Goal: Information Seeking & Learning: Learn about a topic

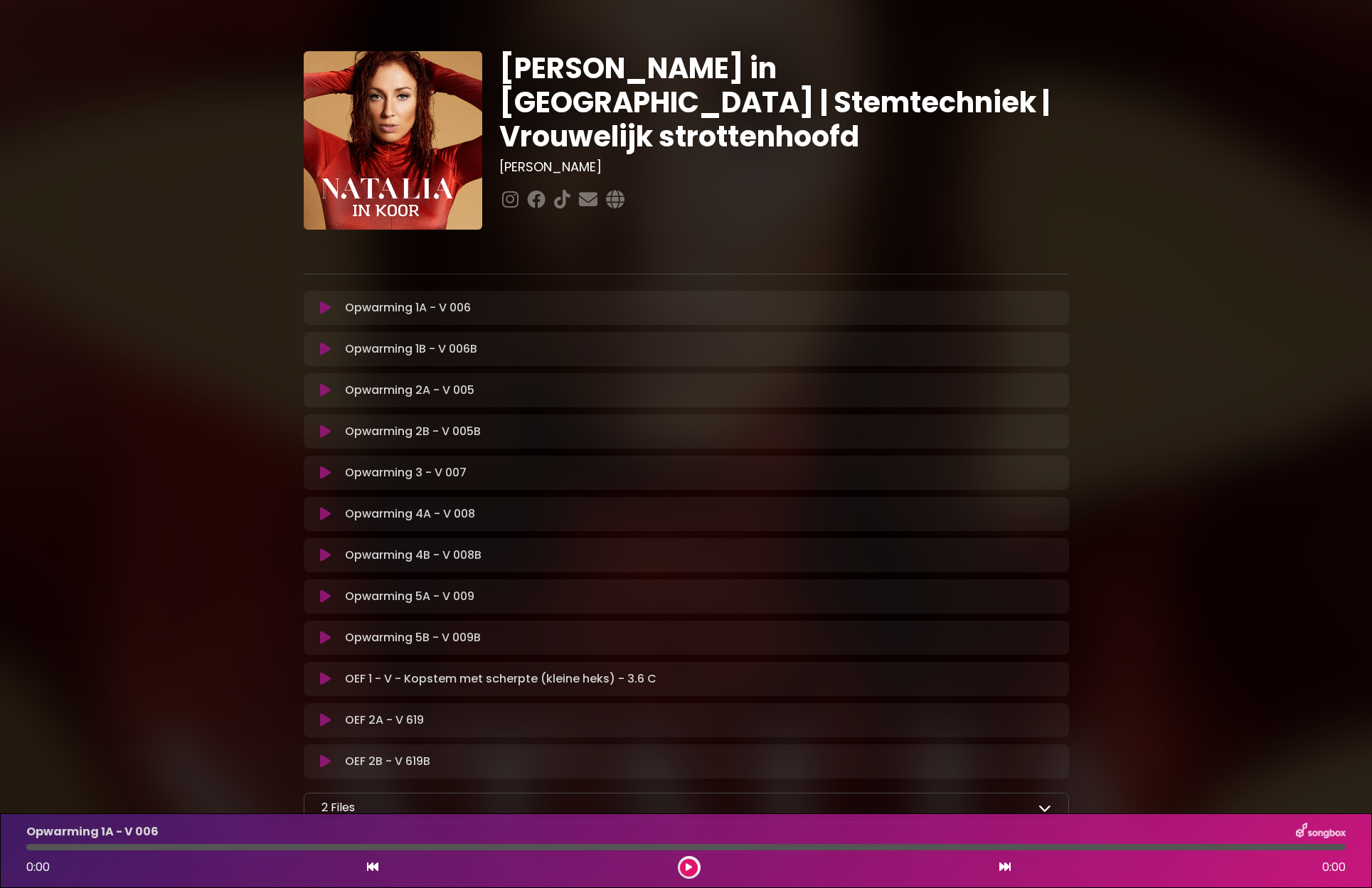
scroll to position [100, 0]
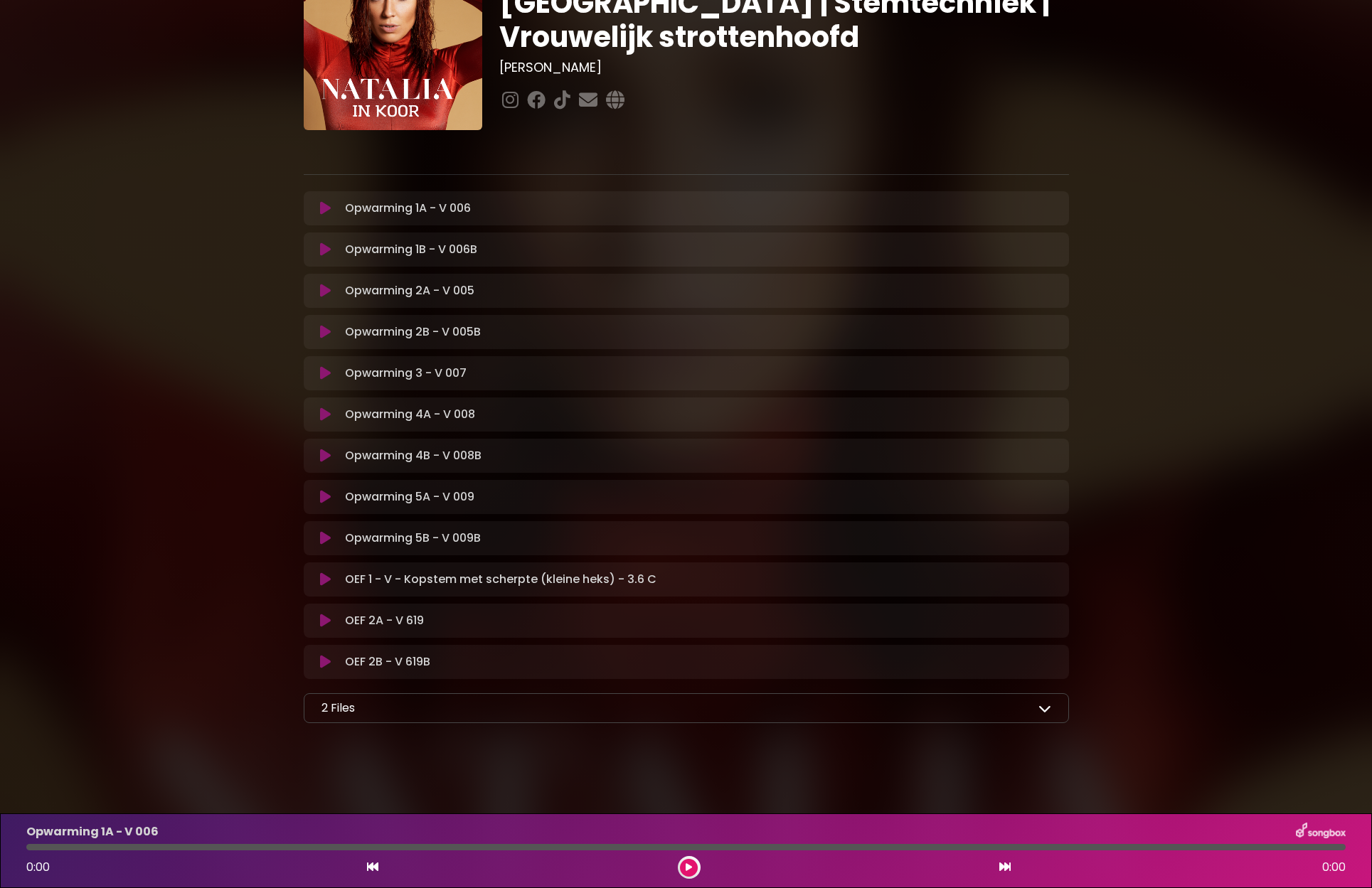
click at [327, 209] on icon at bounding box center [325, 208] width 11 height 14
click at [328, 208] on icon at bounding box center [325, 208] width 11 height 14
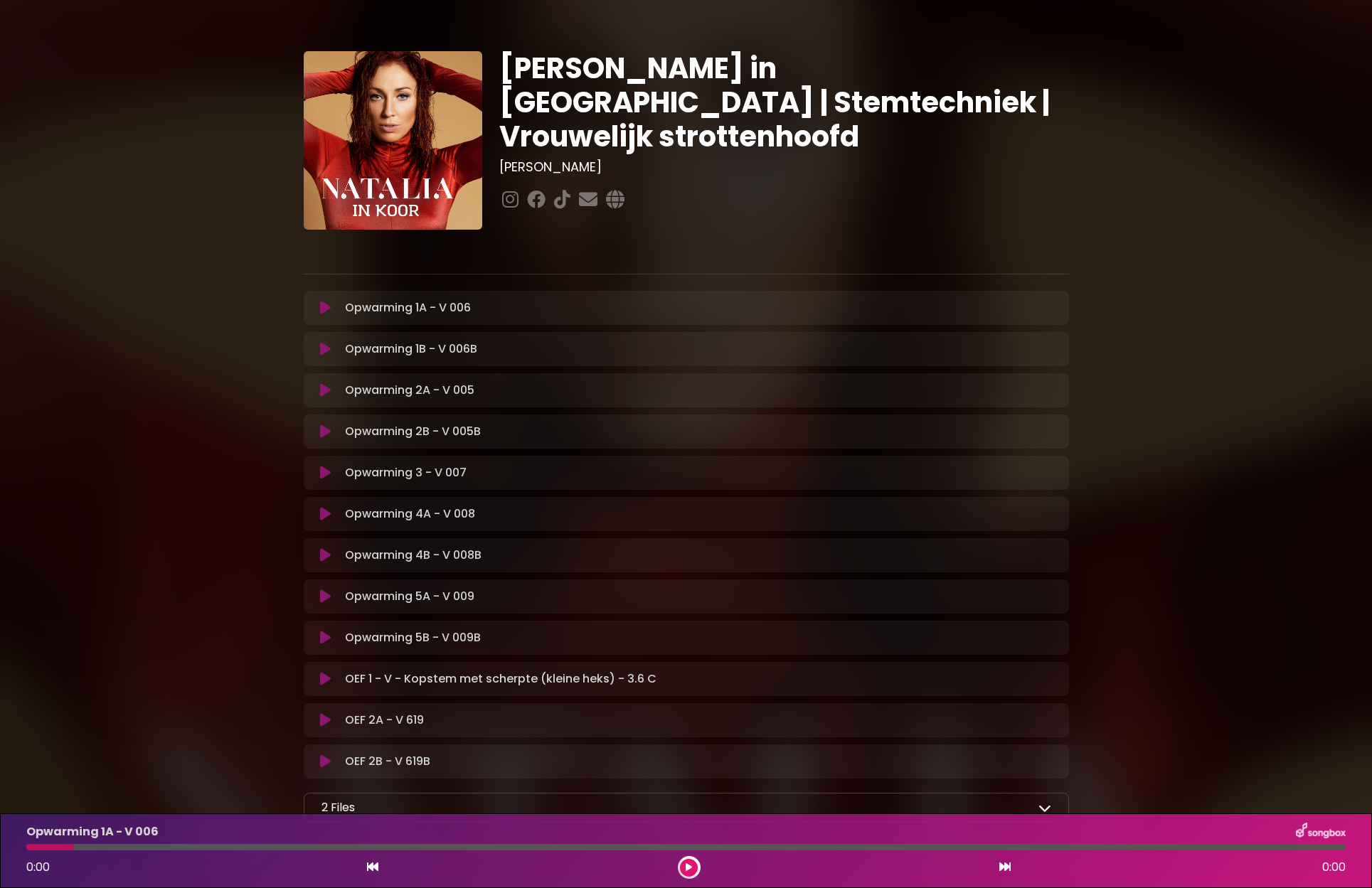
click at [328, 309] on icon at bounding box center [325, 308] width 11 height 14
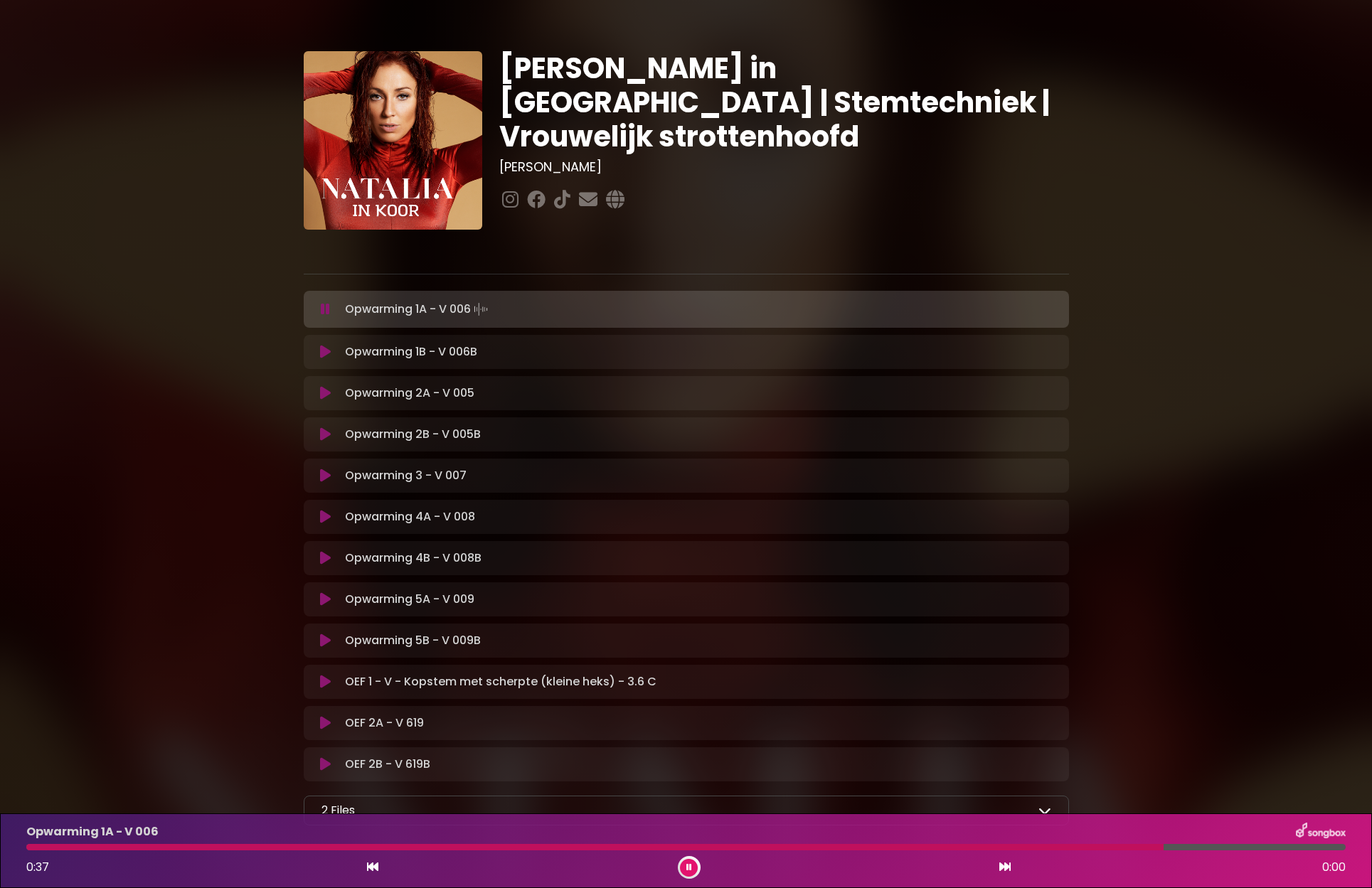
click at [326, 312] on icon at bounding box center [325, 309] width 9 height 14
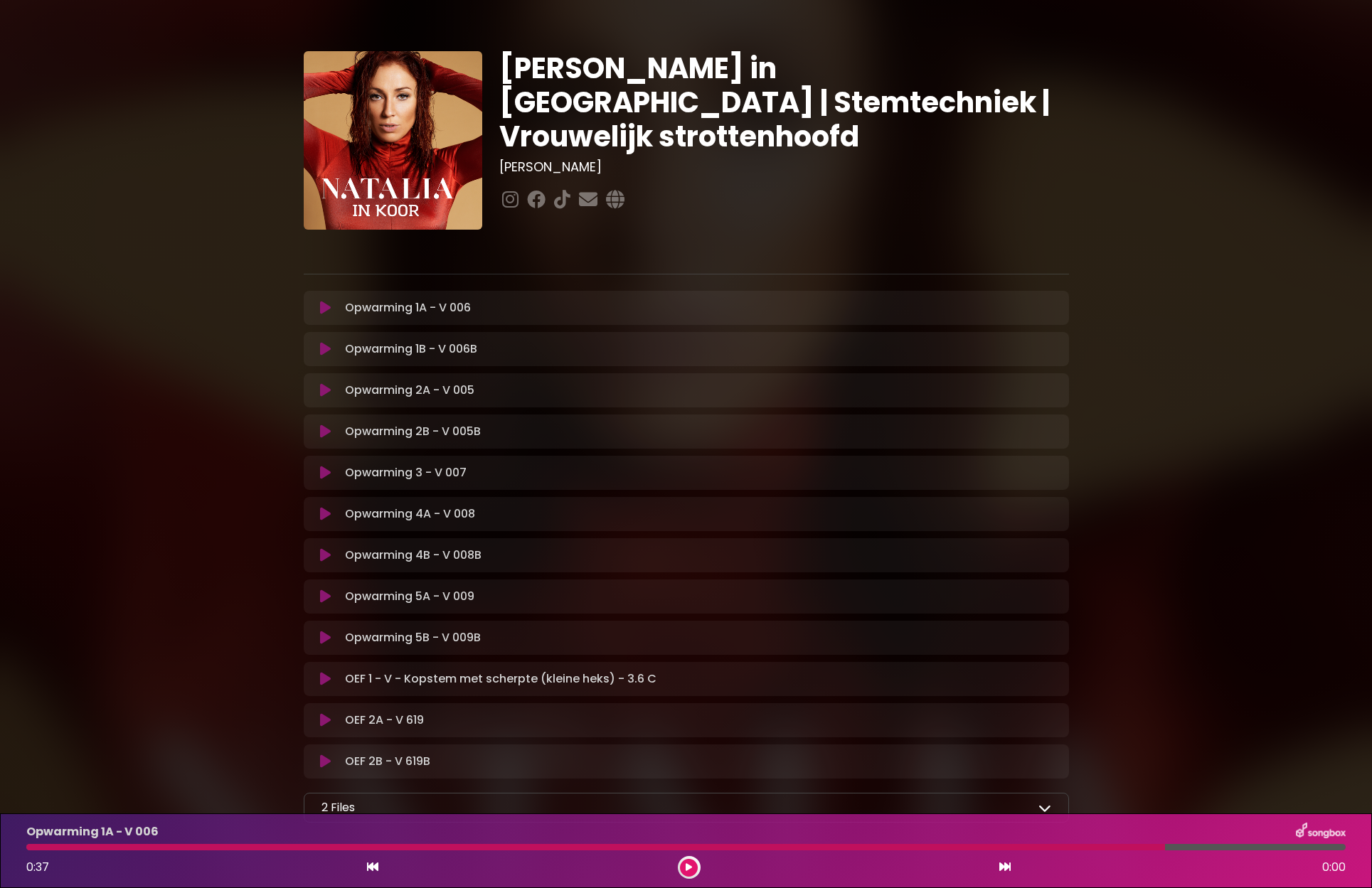
click at [325, 348] on icon at bounding box center [325, 349] width 11 height 14
click at [329, 351] on icon at bounding box center [325, 349] width 11 height 14
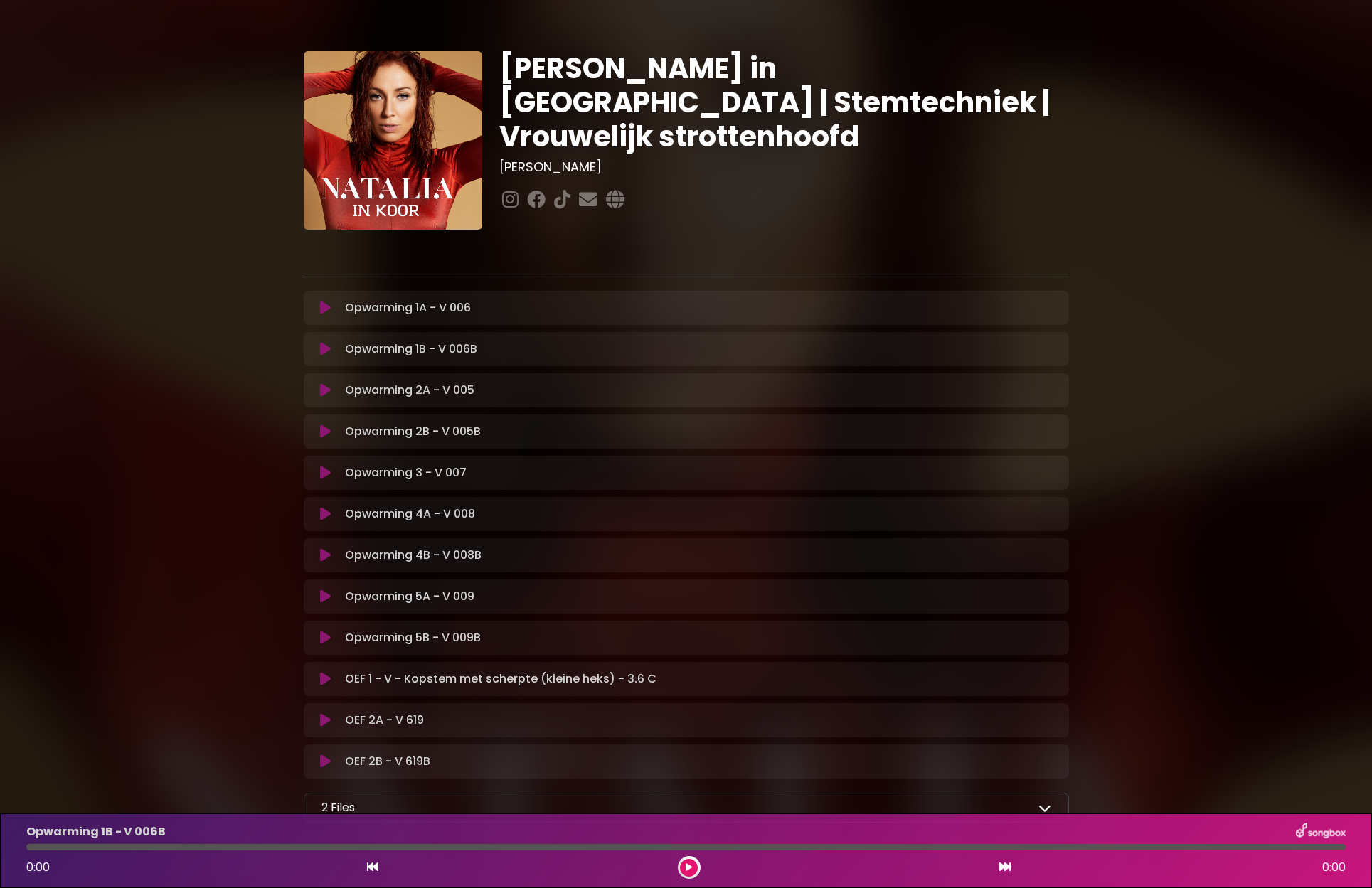
click at [330, 351] on icon at bounding box center [325, 349] width 11 height 14
click at [331, 387] on icon at bounding box center [325, 390] width 11 height 14
click at [325, 392] on icon at bounding box center [325, 390] width 11 height 14
click at [364, 391] on p "Opwarming 2A - V 005 Loading Track..." at bounding box center [409, 390] width 129 height 17
click at [330, 387] on icon at bounding box center [325, 390] width 11 height 14
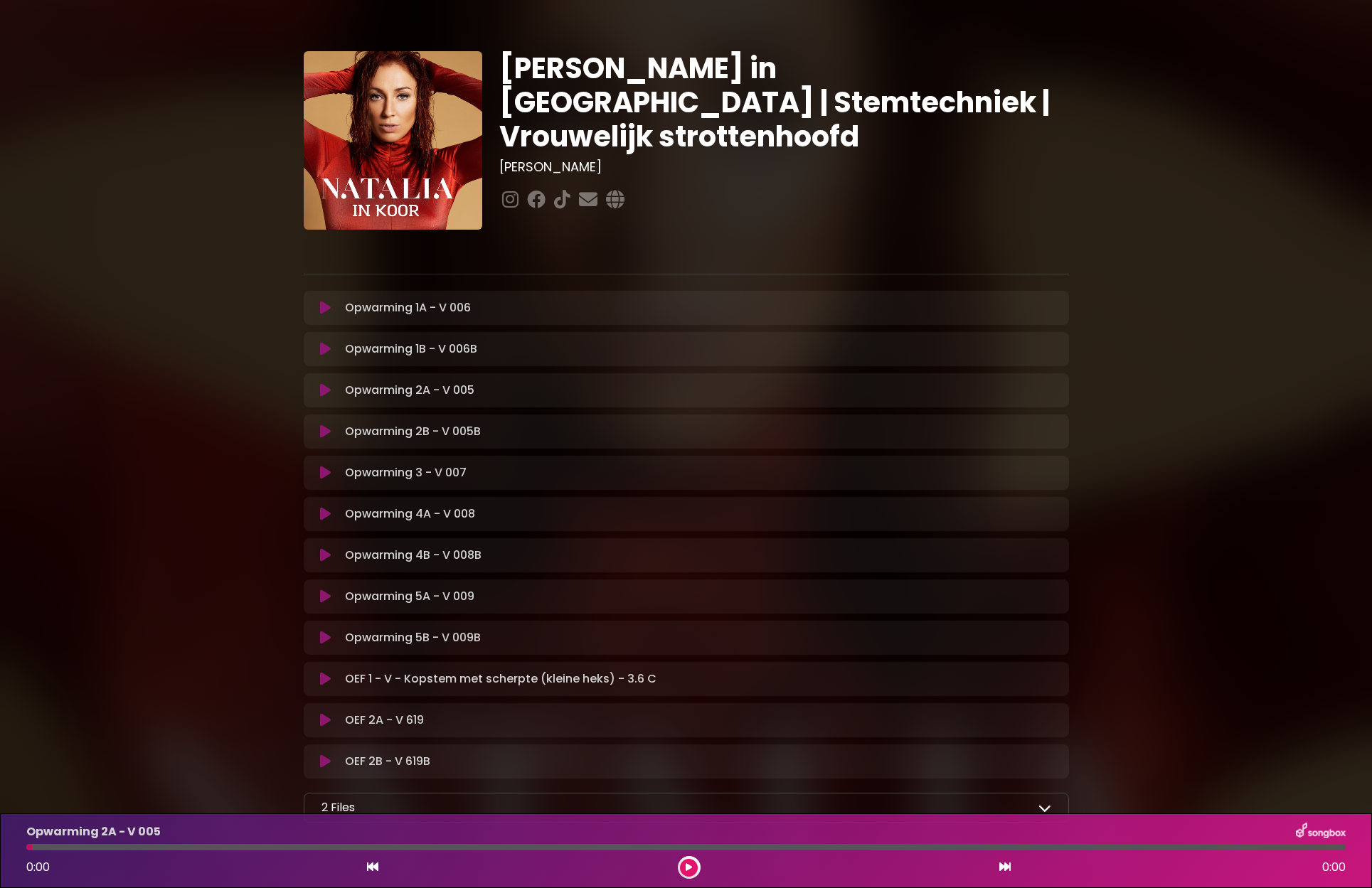
click at [329, 387] on icon at bounding box center [325, 390] width 11 height 14
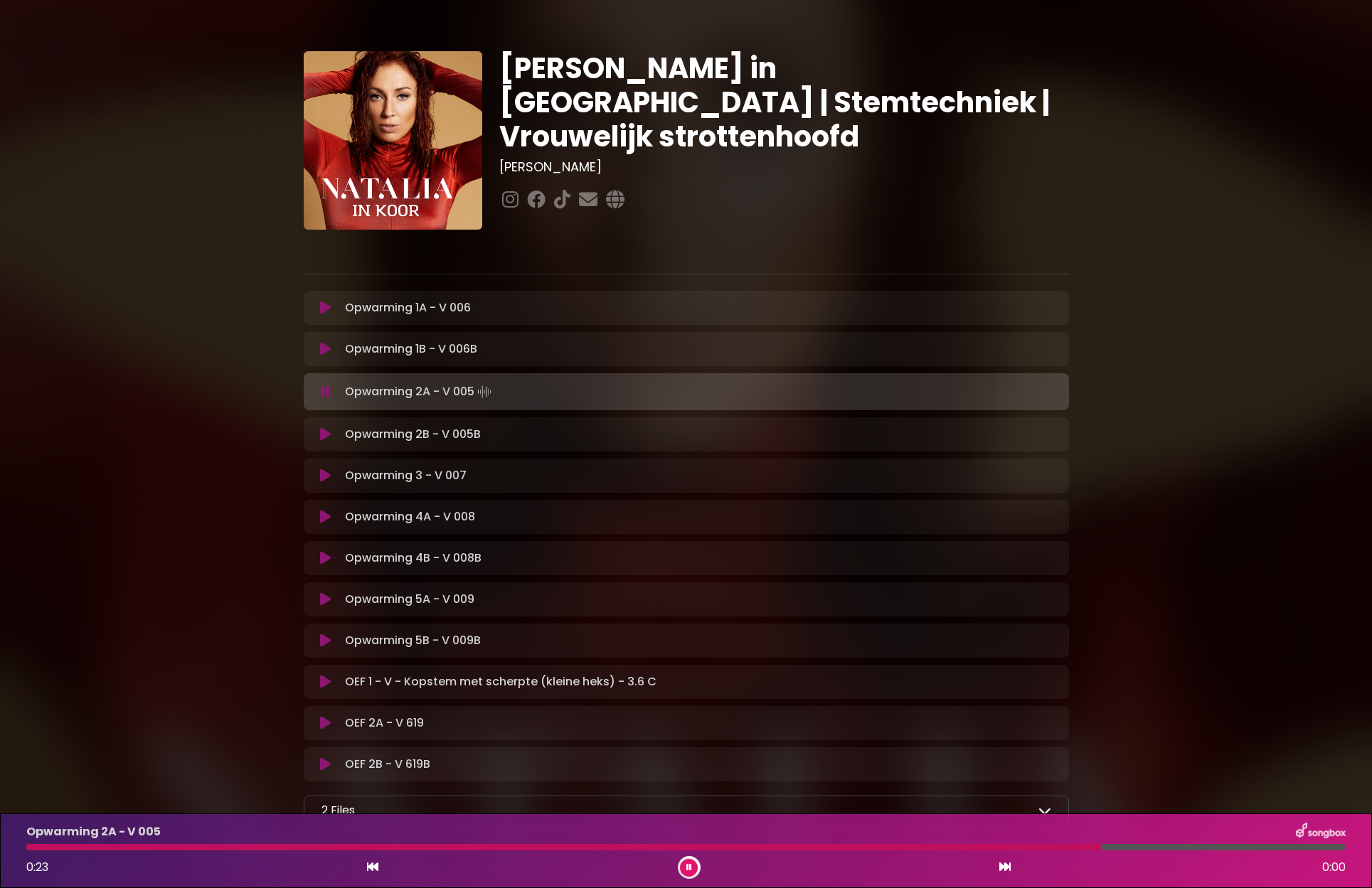
click at [323, 435] on icon at bounding box center [325, 434] width 11 height 14
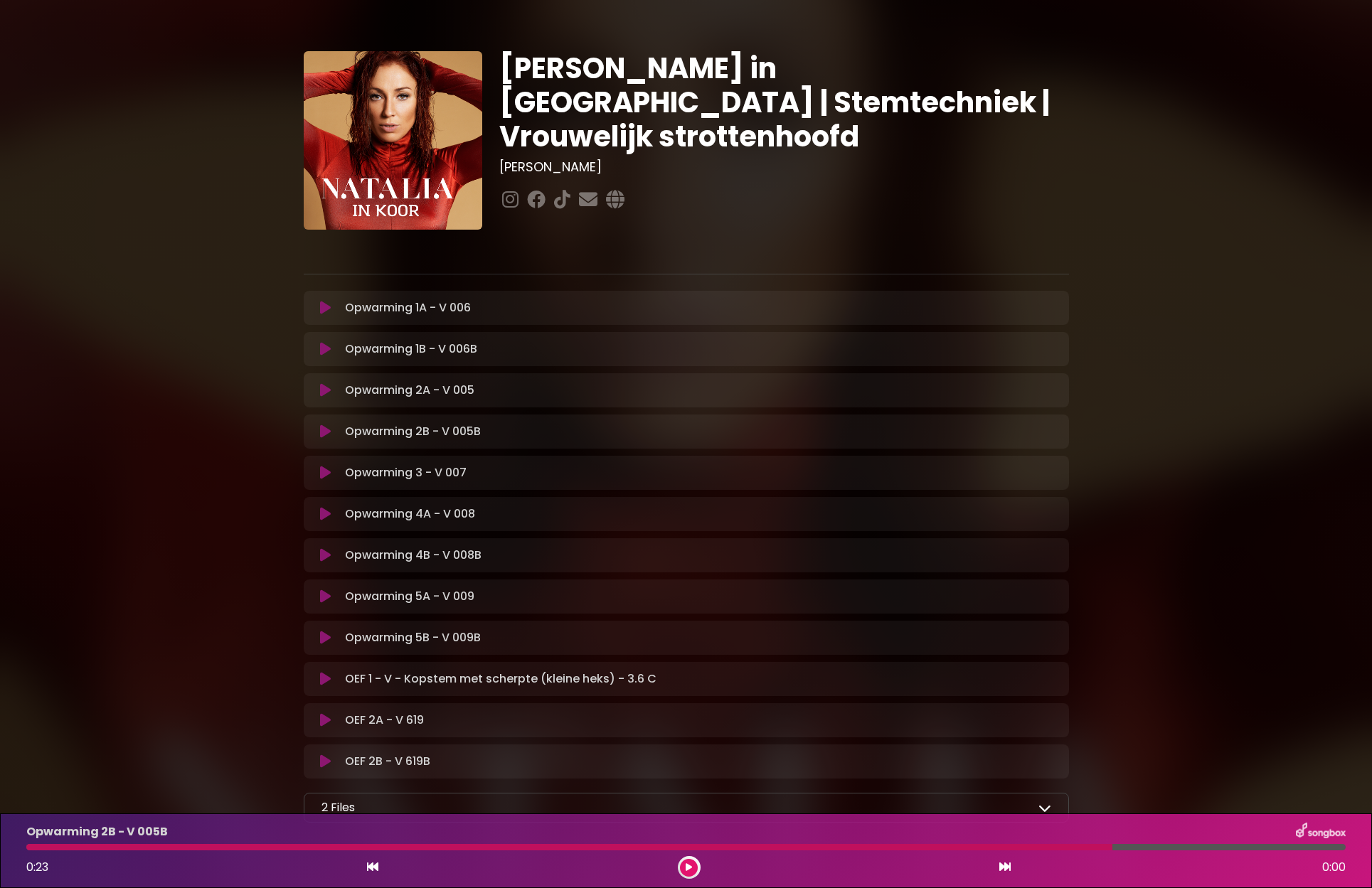
click at [329, 432] on icon at bounding box center [325, 431] width 11 height 14
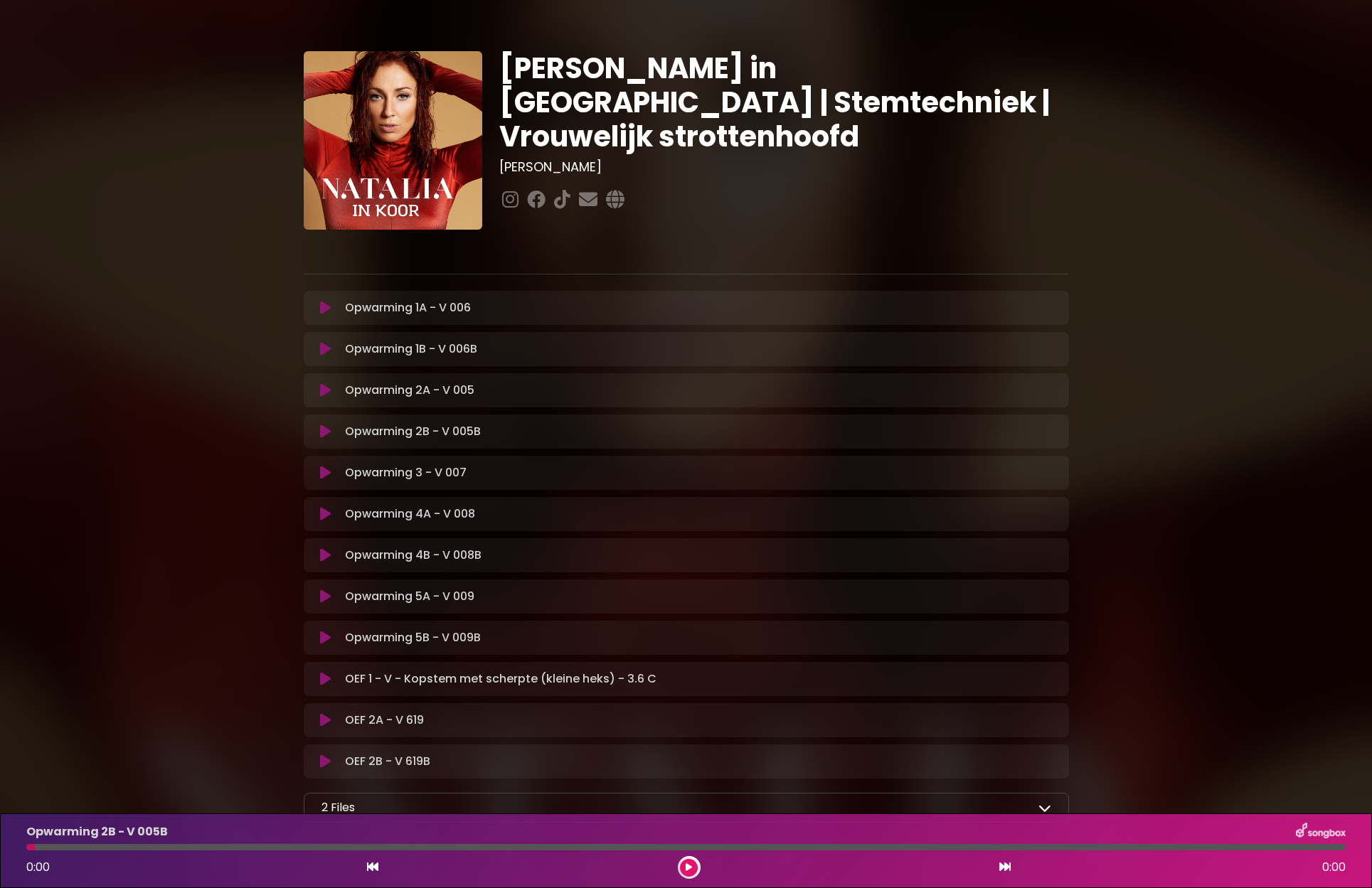
click at [329, 433] on icon at bounding box center [325, 431] width 11 height 14
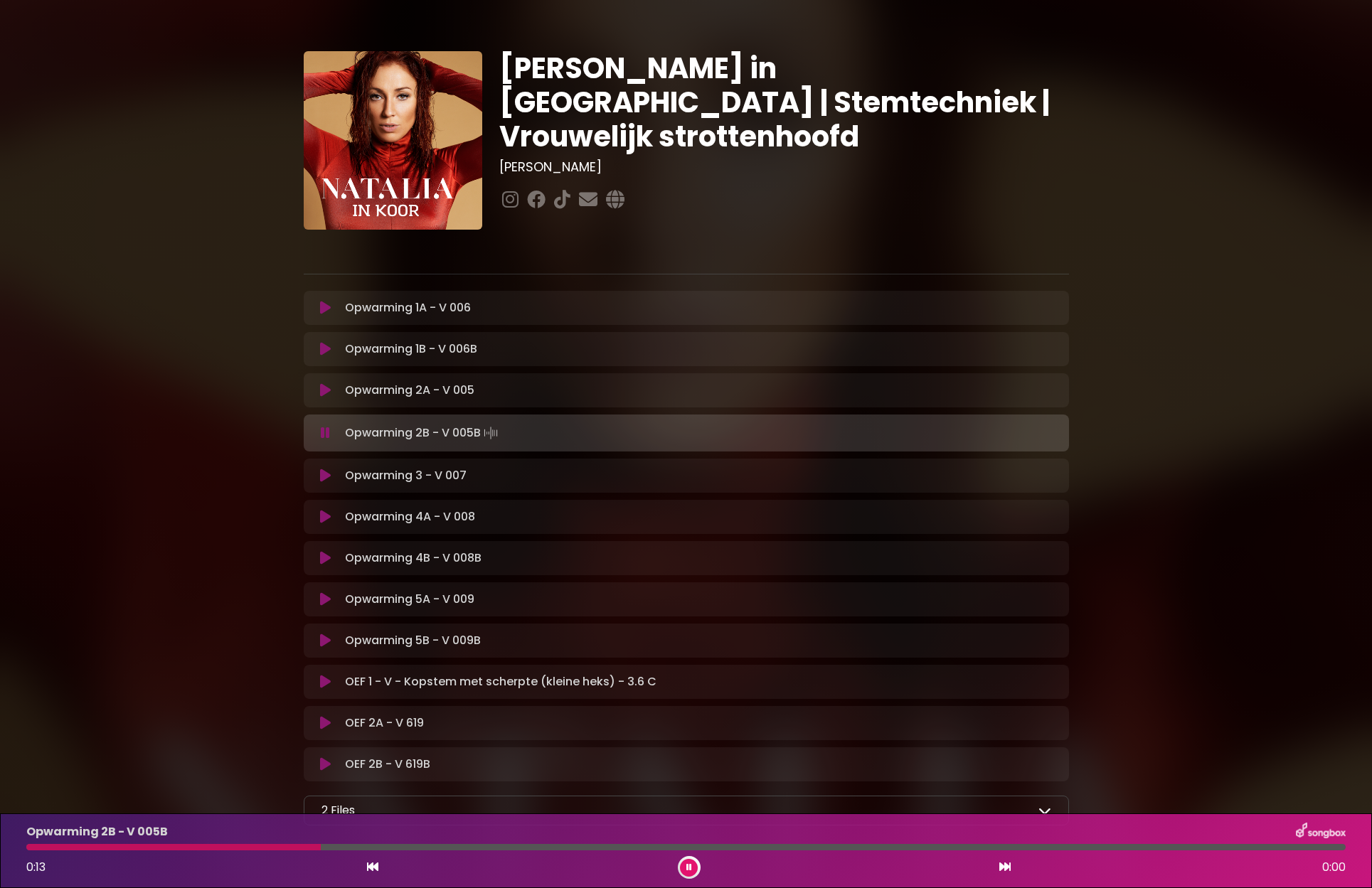
click at [354, 429] on p "Opwarming 2B - V 005B Loading Track..." at bounding box center [423, 433] width 156 height 20
drag, startPoint x: 358, startPoint y: 480, endPoint x: 345, endPoint y: 478, distance: 13.2
click at [358, 479] on p "Opwarming 3 - V 007 Loading Track..." at bounding box center [406, 475] width 121 height 17
click at [331, 477] on button at bounding box center [326, 475] width 27 height 14
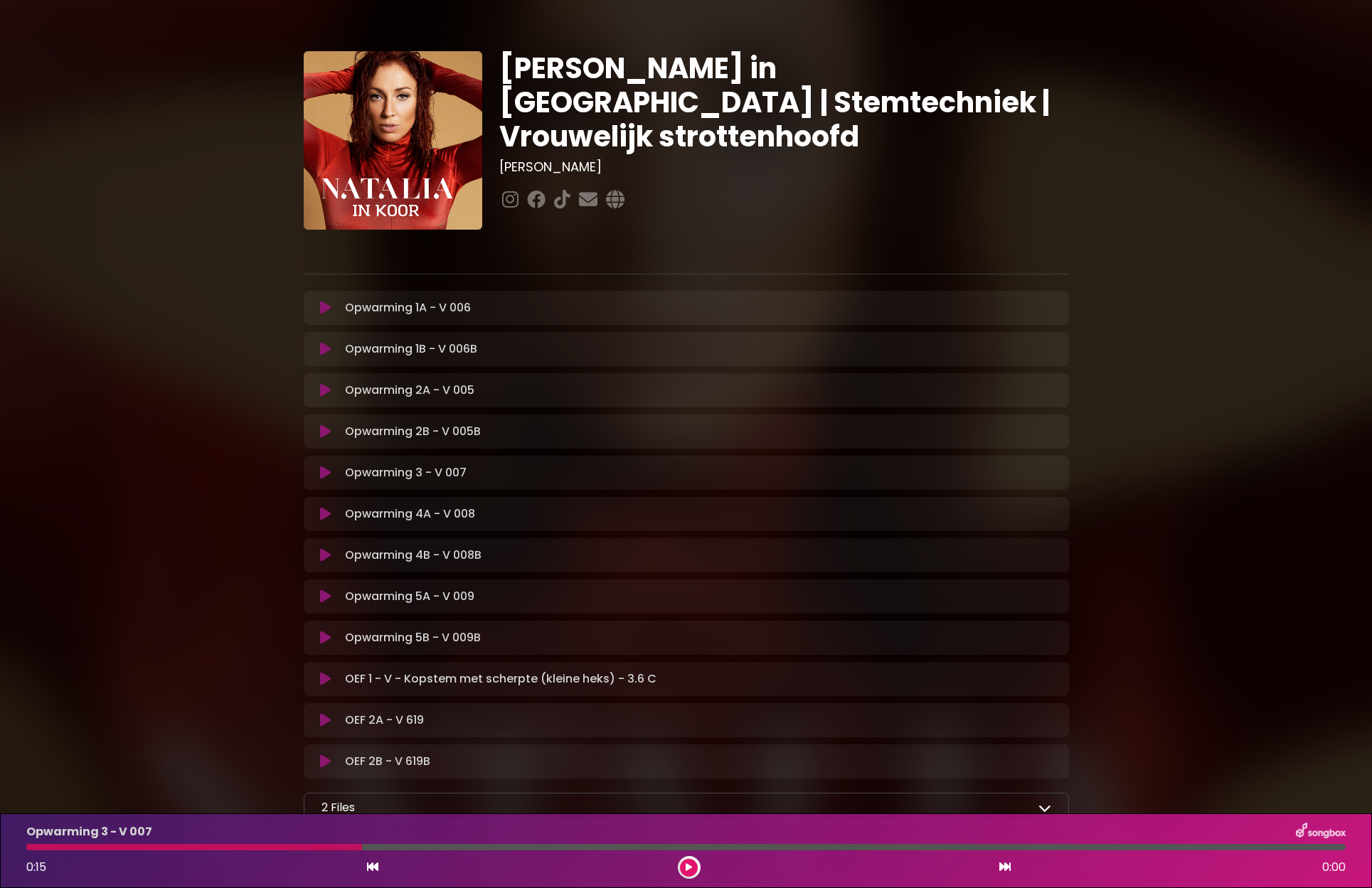
click at [362, 472] on p "Opwarming 3 - V 007 Loading Track..." at bounding box center [406, 472] width 121 height 17
click at [335, 476] on button at bounding box center [326, 472] width 27 height 14
click at [328, 509] on icon at bounding box center [325, 514] width 11 height 14
click at [328, 509] on icon at bounding box center [325, 514] width 18 height 18
click at [328, 509] on icon at bounding box center [325, 513] width 12 height 15
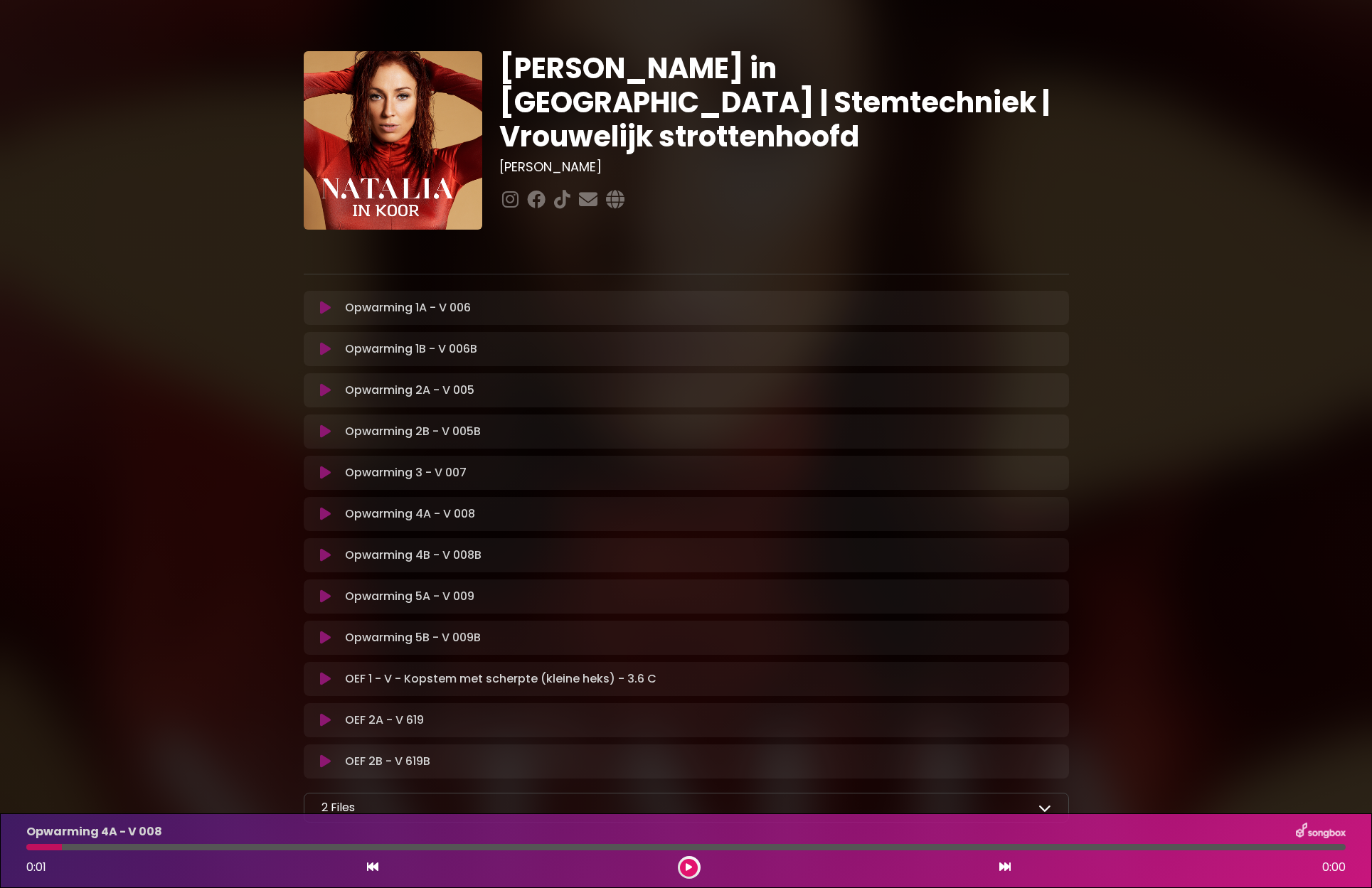
click at [361, 506] on p "Opwarming 4A - V 008 Loading Track..." at bounding box center [410, 514] width 130 height 17
click at [333, 514] on button at bounding box center [326, 514] width 27 height 14
click at [328, 559] on icon at bounding box center [325, 555] width 11 height 14
click at [358, 554] on p "Opwarming 4B - V 008B Loading Track..." at bounding box center [413, 555] width 136 height 17
click at [329, 553] on icon at bounding box center [325, 555] width 11 height 14
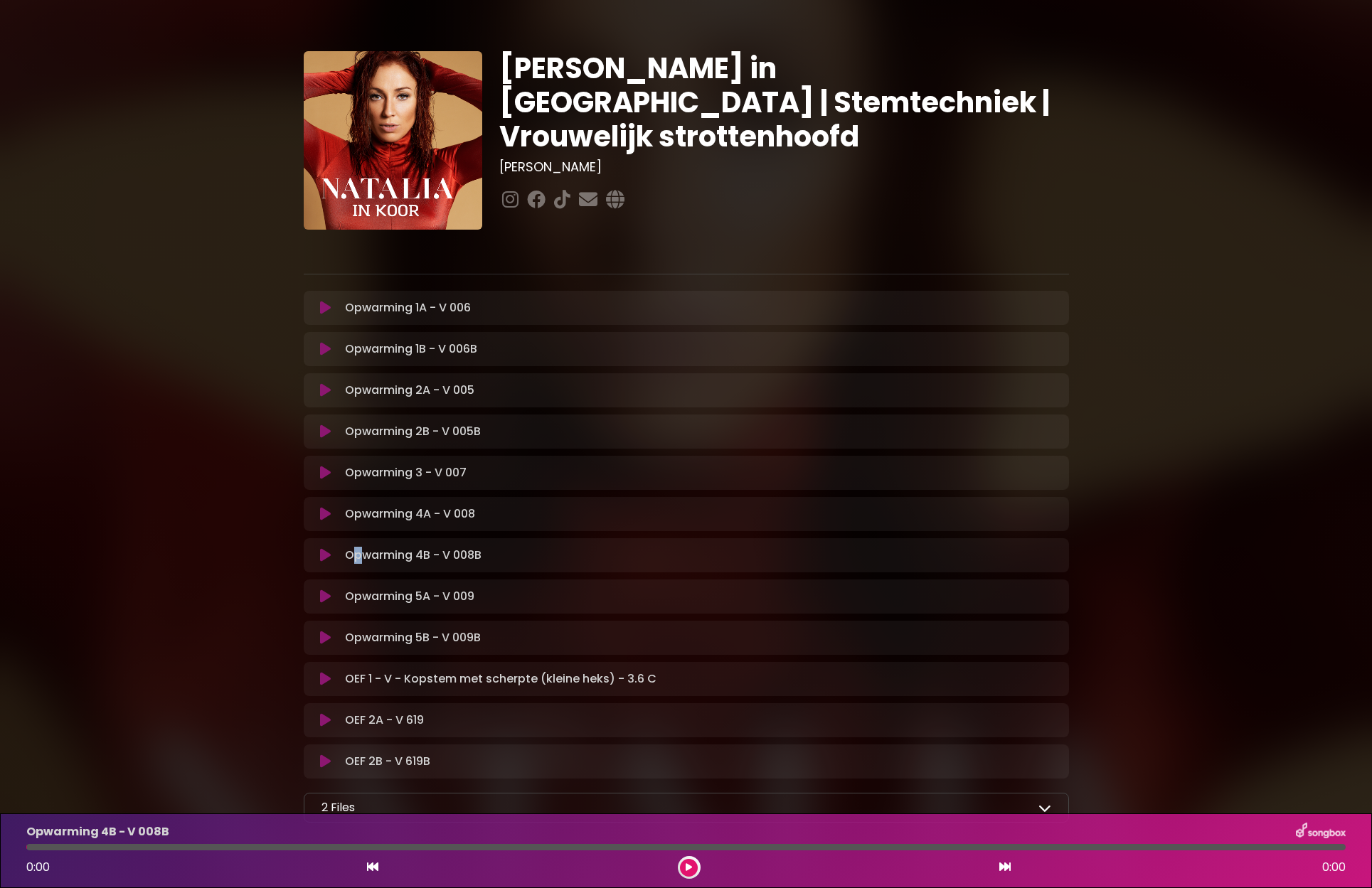
click at [329, 553] on icon at bounding box center [325, 555] width 11 height 14
click at [331, 594] on button at bounding box center [326, 597] width 27 height 14
click at [375, 594] on p "Opwarming 5A - V 009 Loading Track..." at bounding box center [409, 597] width 129 height 17
click at [333, 597] on button at bounding box center [326, 597] width 27 height 14
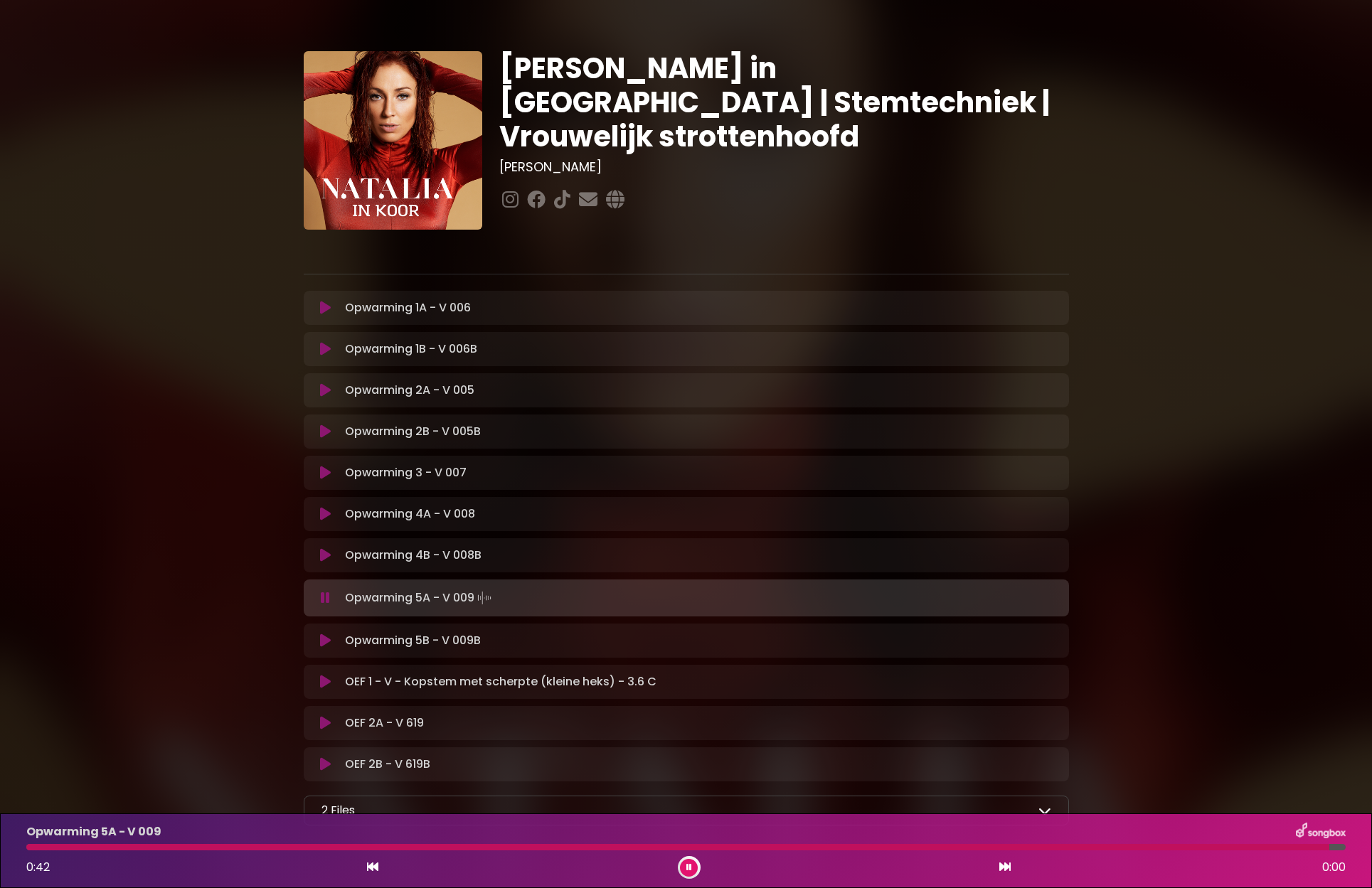
click at [333, 594] on button at bounding box center [326, 598] width 27 height 14
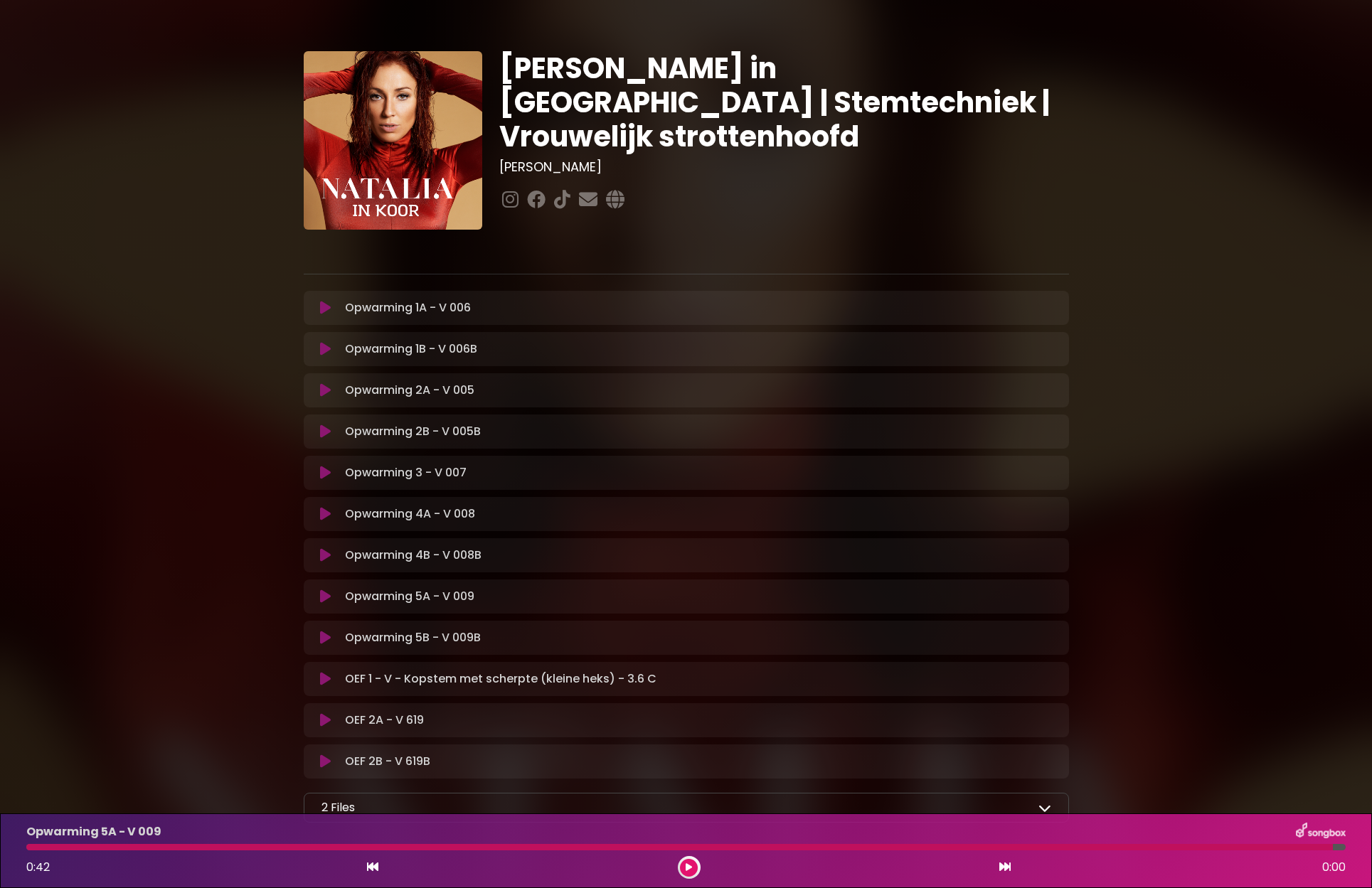
click at [330, 634] on icon at bounding box center [325, 638] width 11 height 14
click at [330, 640] on icon at bounding box center [325, 638] width 11 height 14
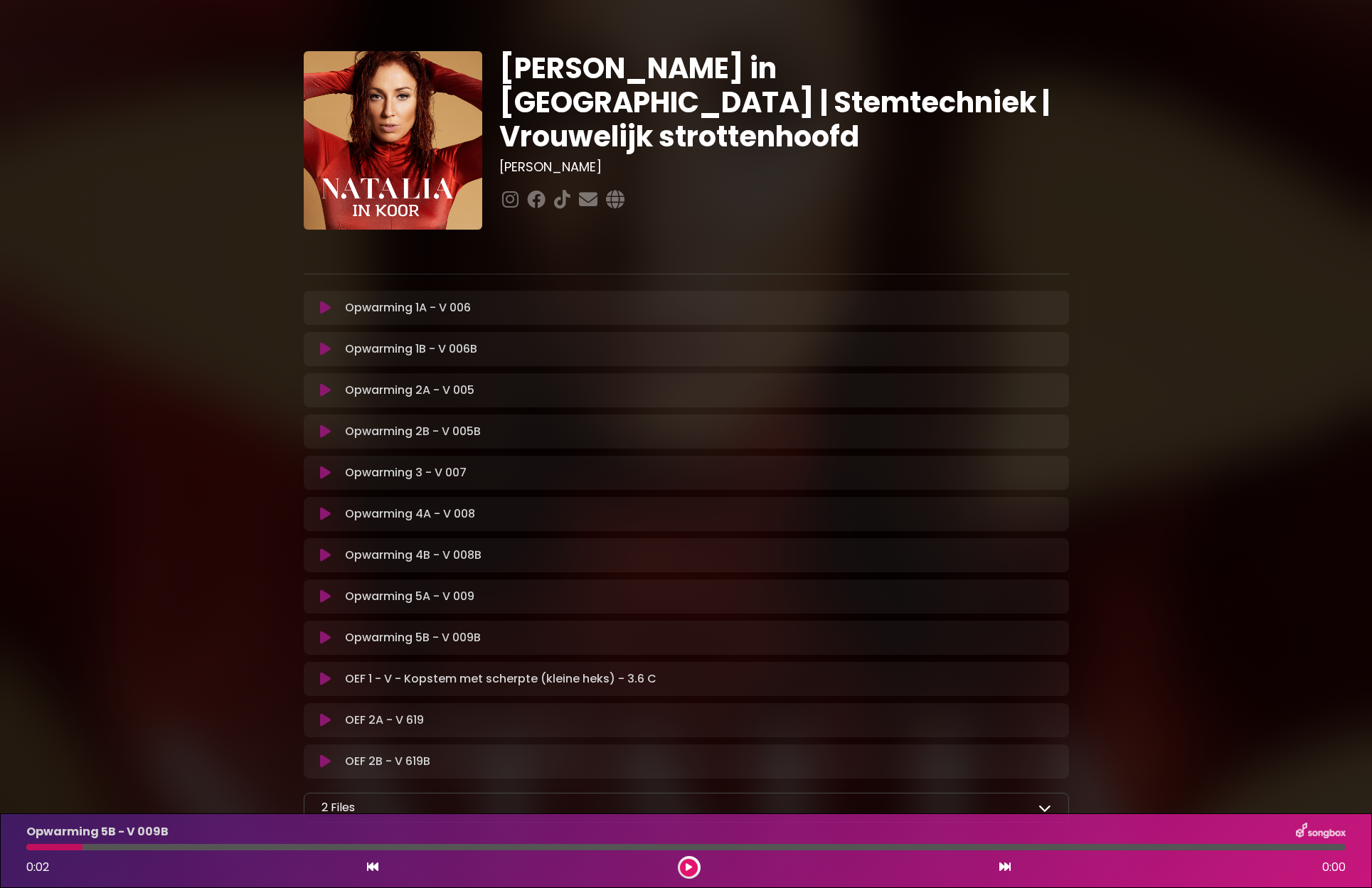
click at [330, 640] on icon at bounding box center [325, 638] width 11 height 14
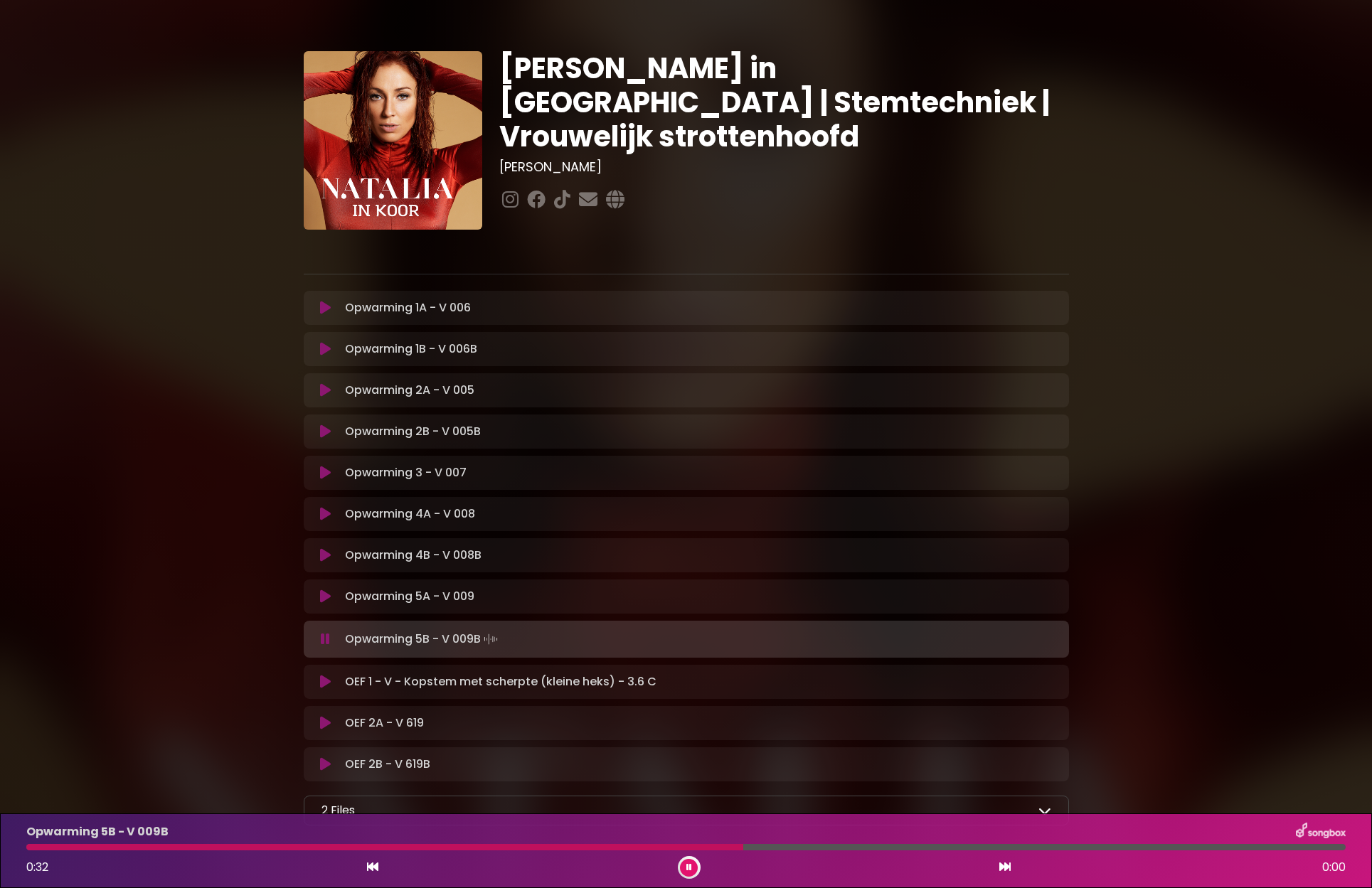
click at [328, 678] on icon at bounding box center [325, 682] width 11 height 14
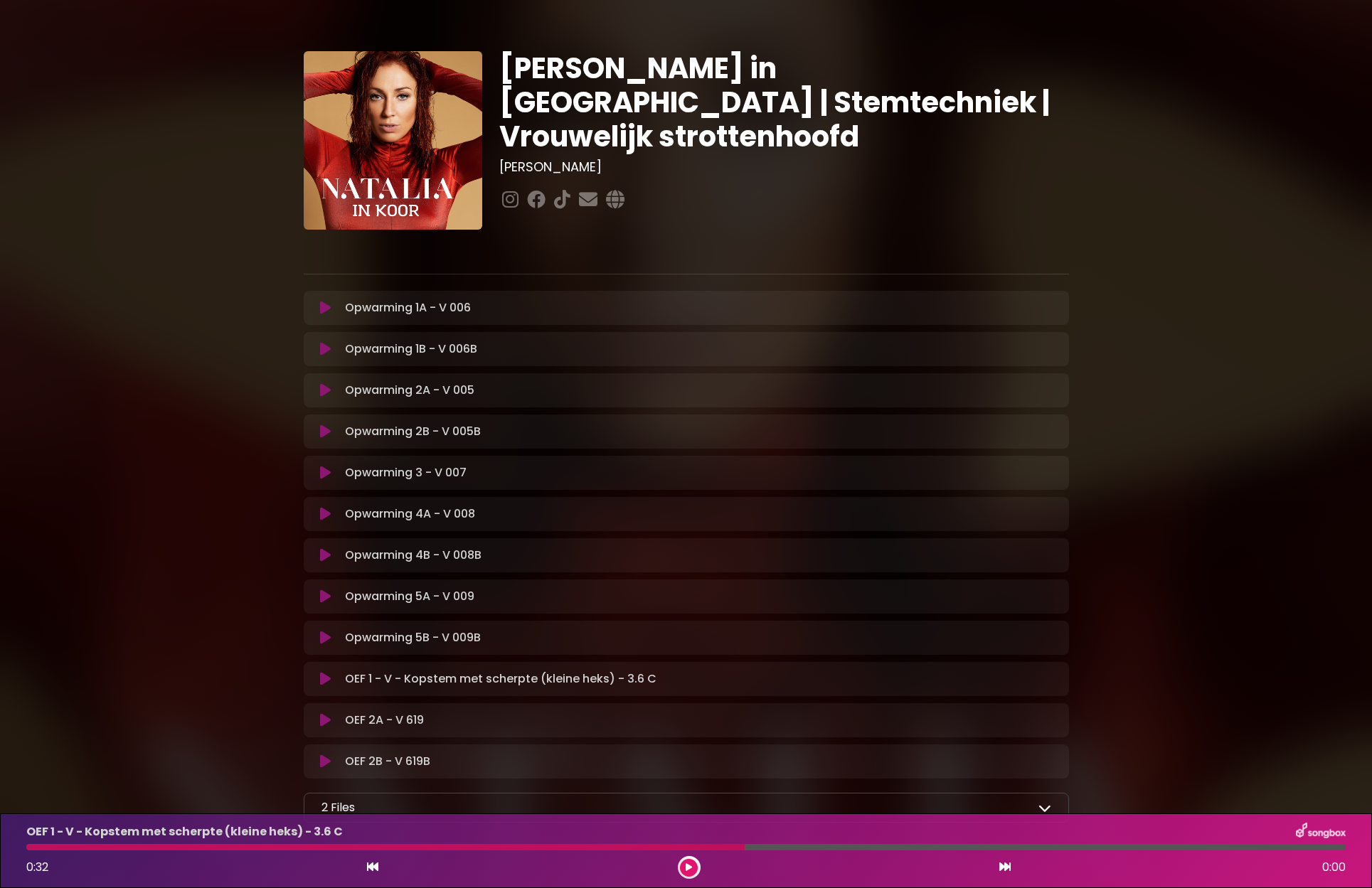
click at [328, 677] on icon at bounding box center [325, 679] width 11 height 14
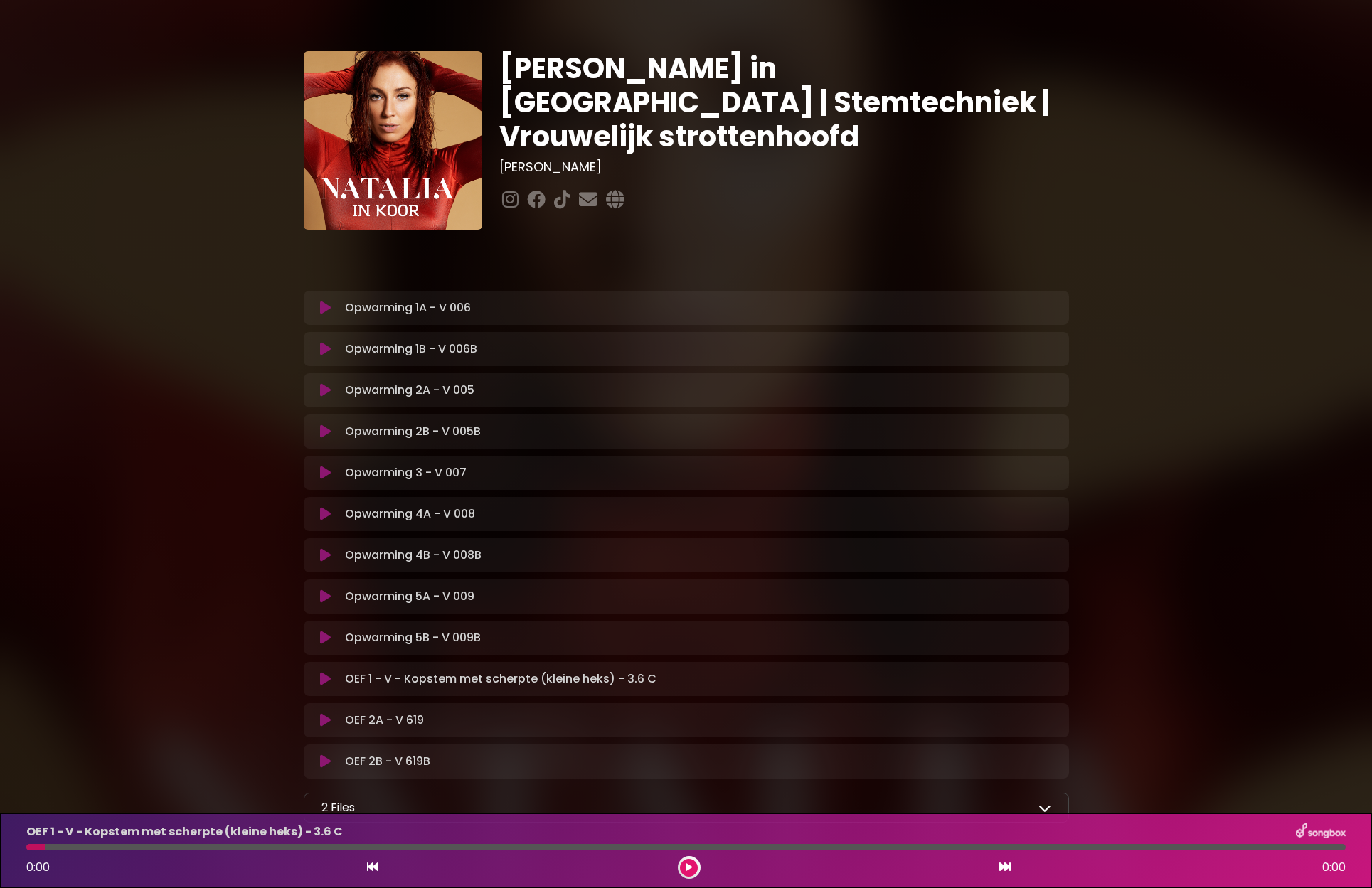
click at [328, 677] on icon at bounding box center [325, 679] width 11 height 14
click at [359, 677] on p "OEF 1 - V - Kopstem met scherpte (kleine heks) - 3.6 C Loading Track..." at bounding box center [501, 679] width 312 height 17
click at [335, 681] on button at bounding box center [326, 679] width 27 height 14
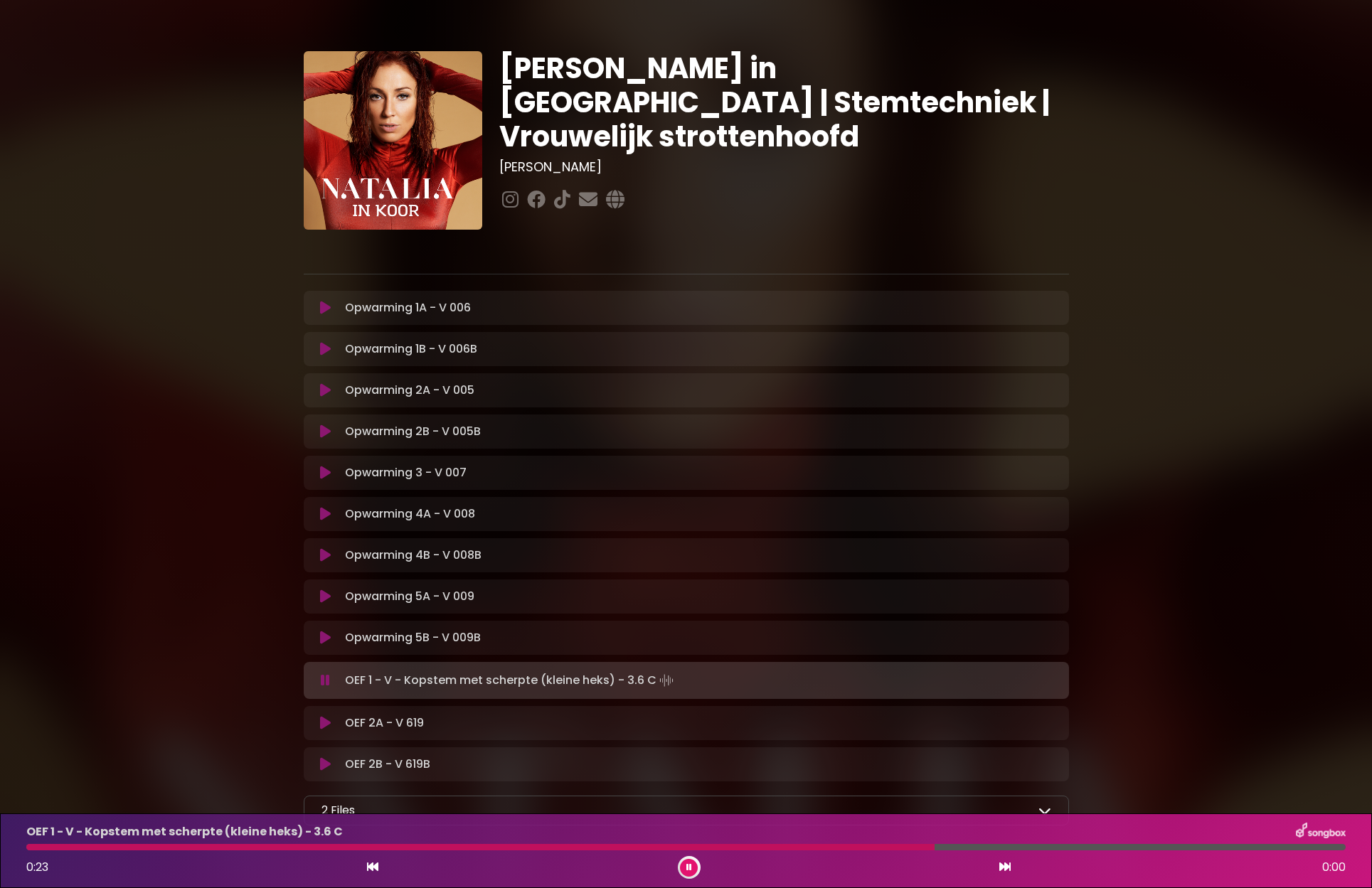
click at [336, 680] on button at bounding box center [326, 680] width 27 height 14
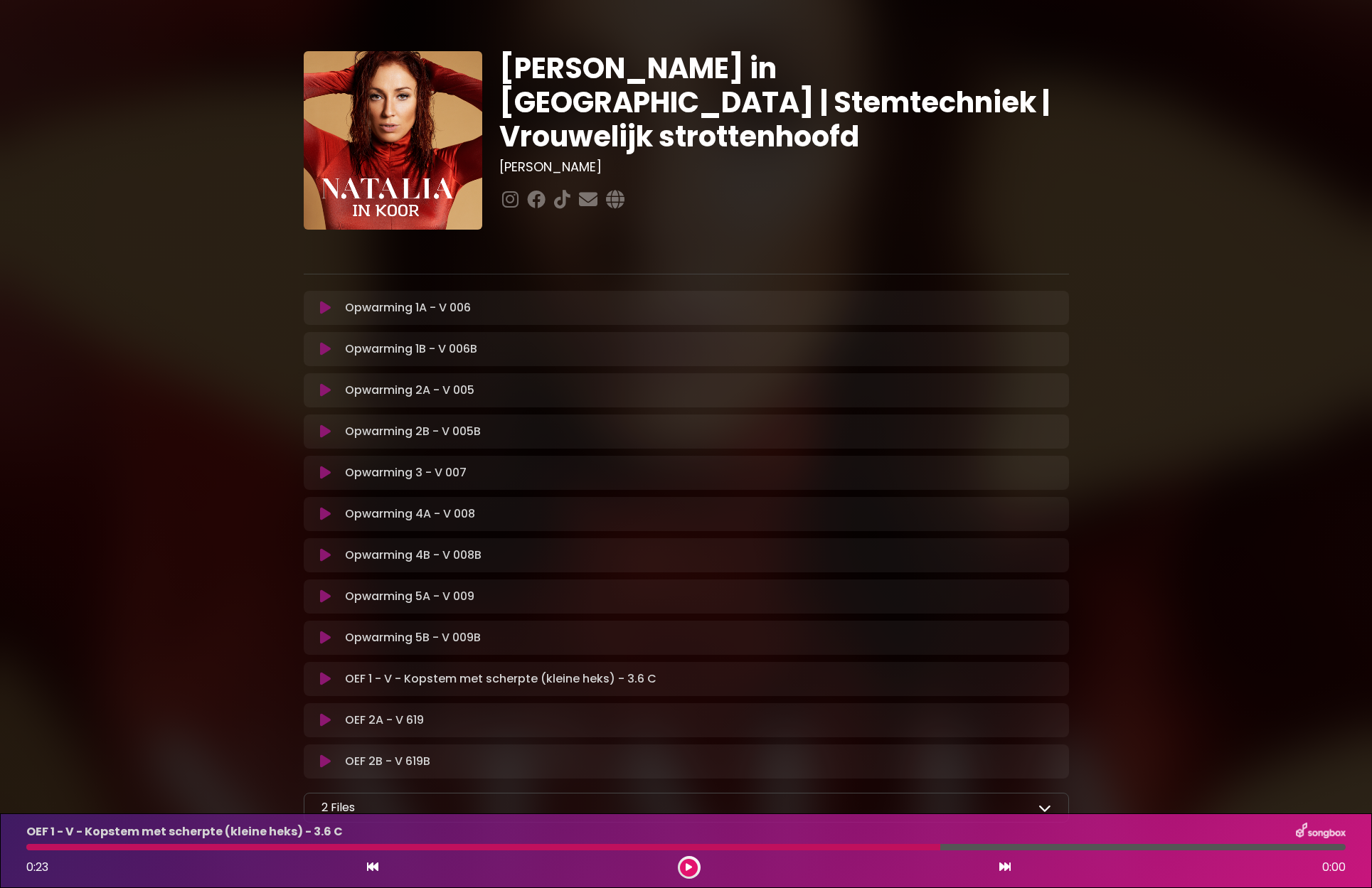
click at [324, 713] on div "OEF 2A - V 619 Loading Track..." at bounding box center [686, 720] width 748 height 17
click at [328, 716] on icon at bounding box center [325, 720] width 11 height 14
click at [354, 719] on p "OEF 2A - V 619 Loading Track..." at bounding box center [384, 720] width 79 height 17
click at [336, 722] on button at bounding box center [326, 720] width 27 height 14
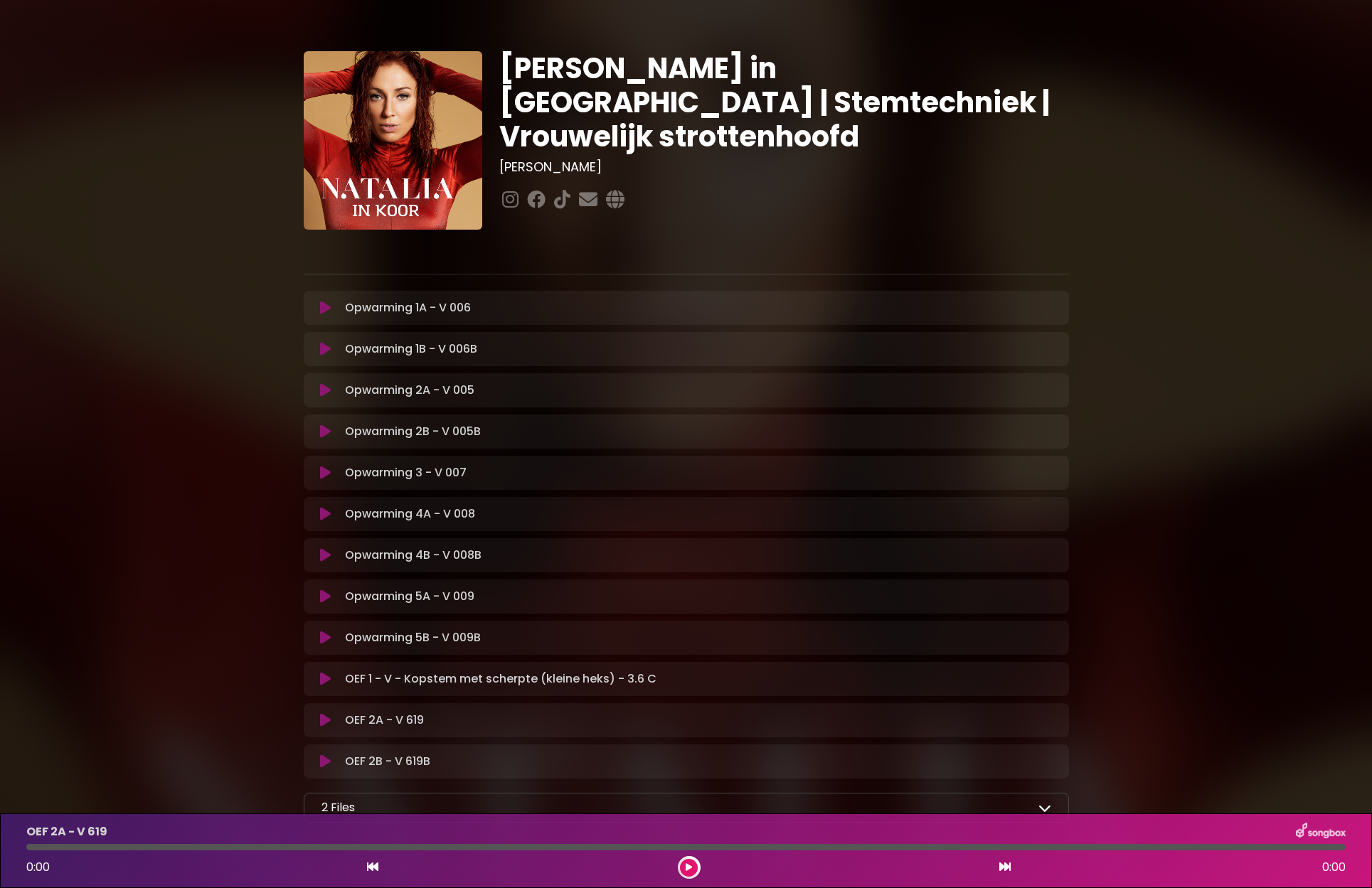
click at [331, 722] on icon at bounding box center [325, 720] width 11 height 14
click at [332, 721] on button at bounding box center [326, 720] width 27 height 14
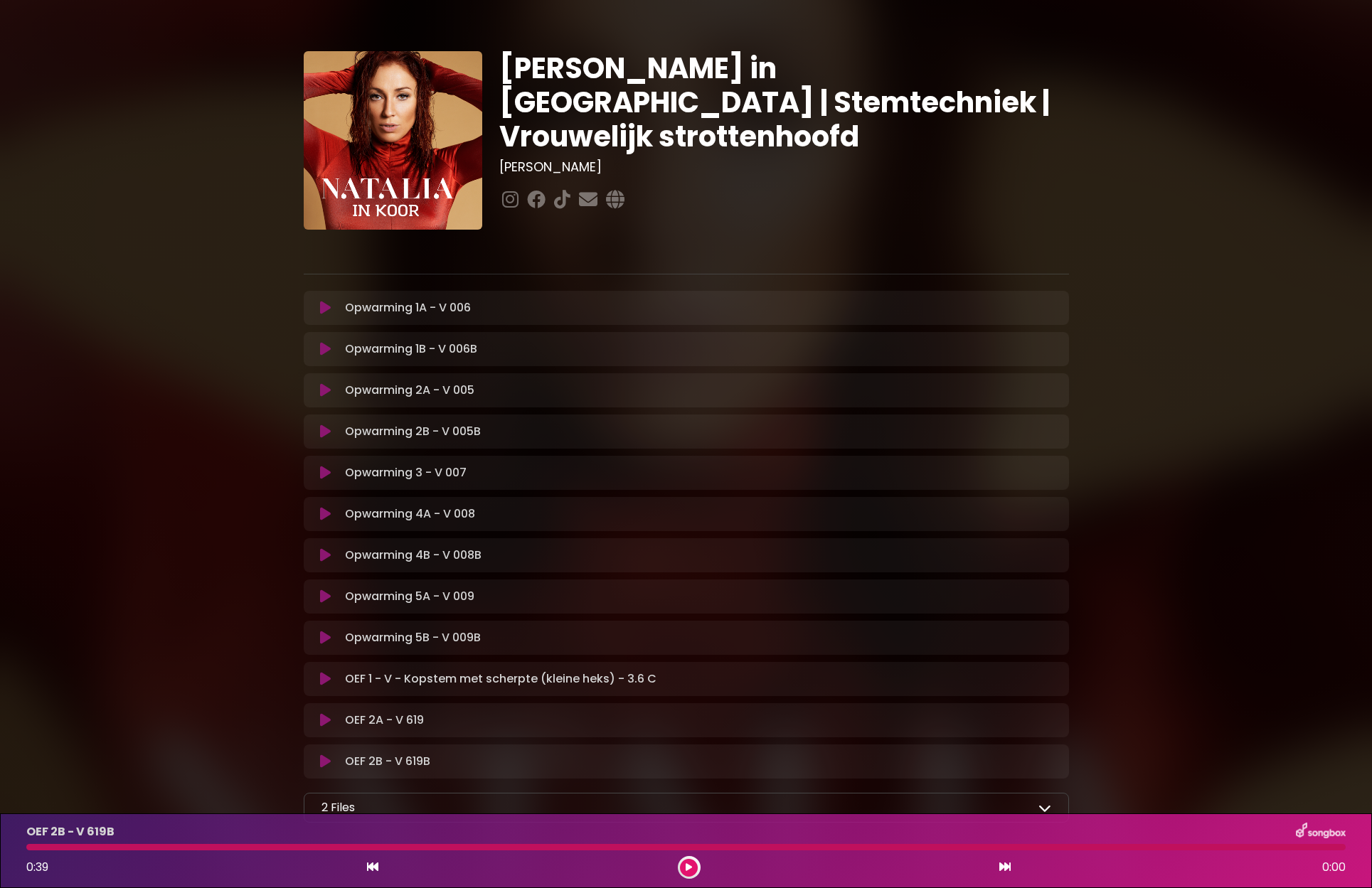
click at [376, 759] on p "OEF 2B - V 619B Loading Track..." at bounding box center [388, 761] width 85 height 17
click at [332, 761] on button at bounding box center [326, 761] width 27 height 14
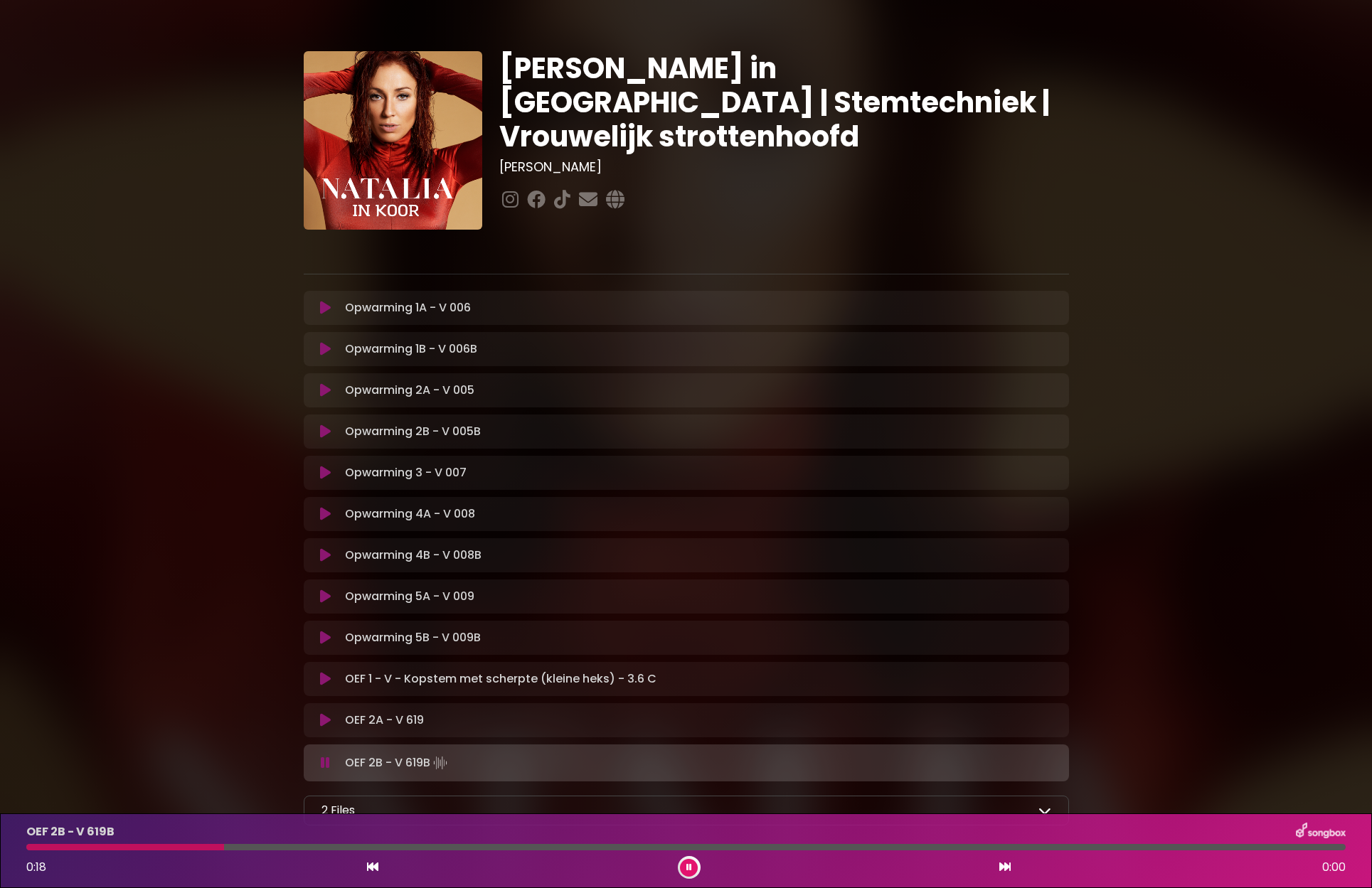
click at [332, 760] on button at bounding box center [326, 762] width 27 height 14
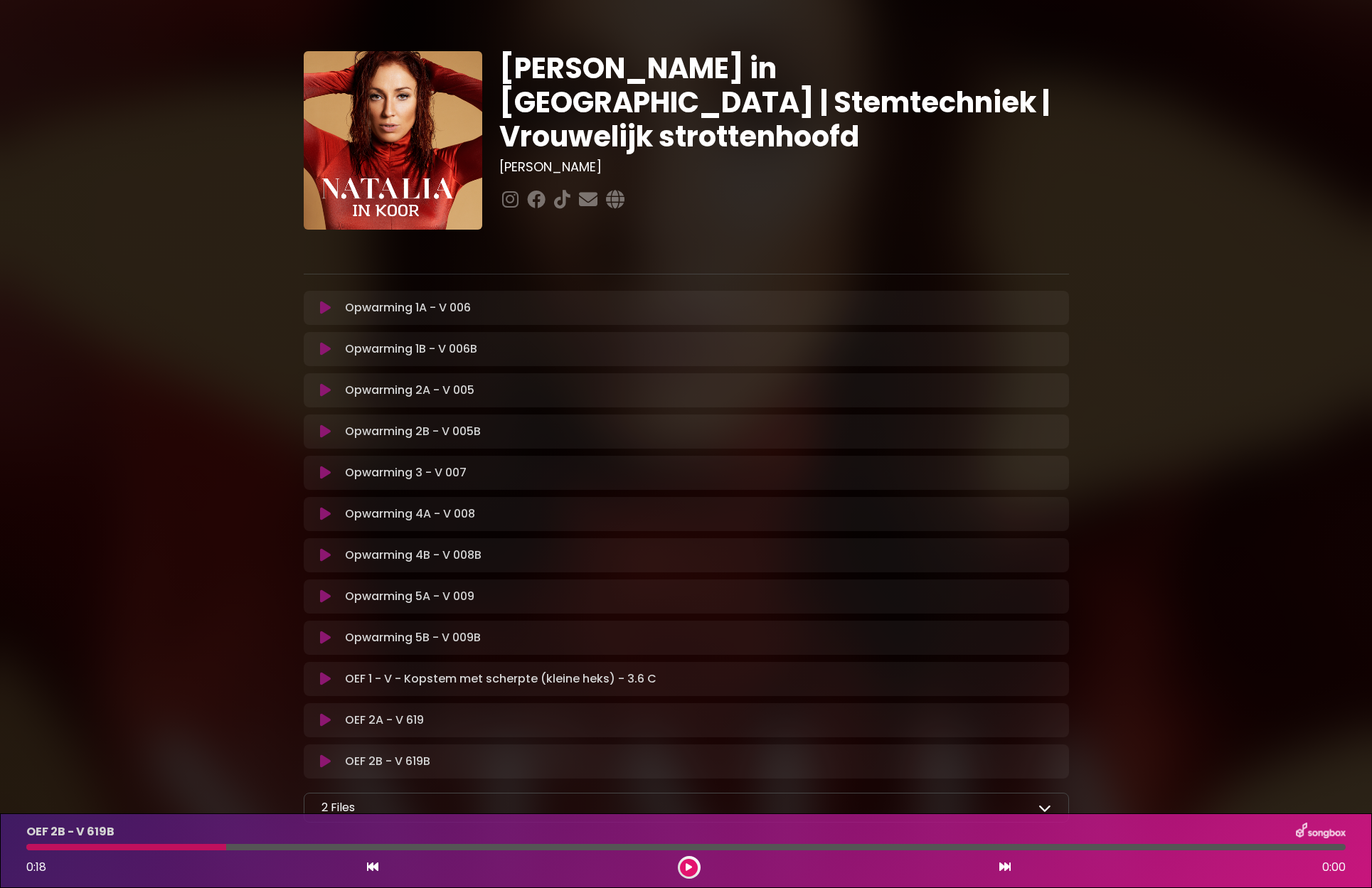
scroll to position [100, 0]
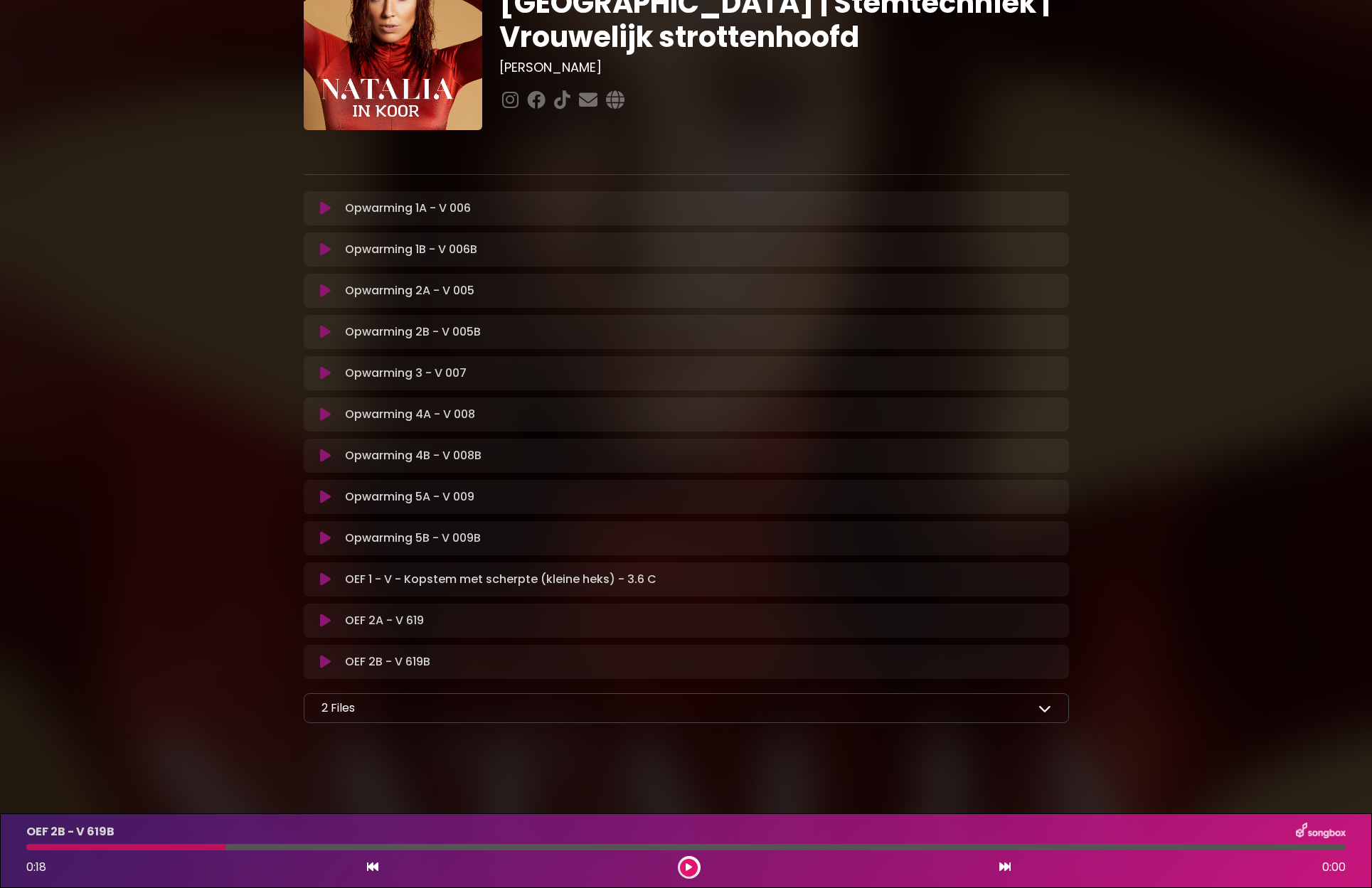
click at [1042, 711] on icon at bounding box center [1044, 708] width 13 height 13
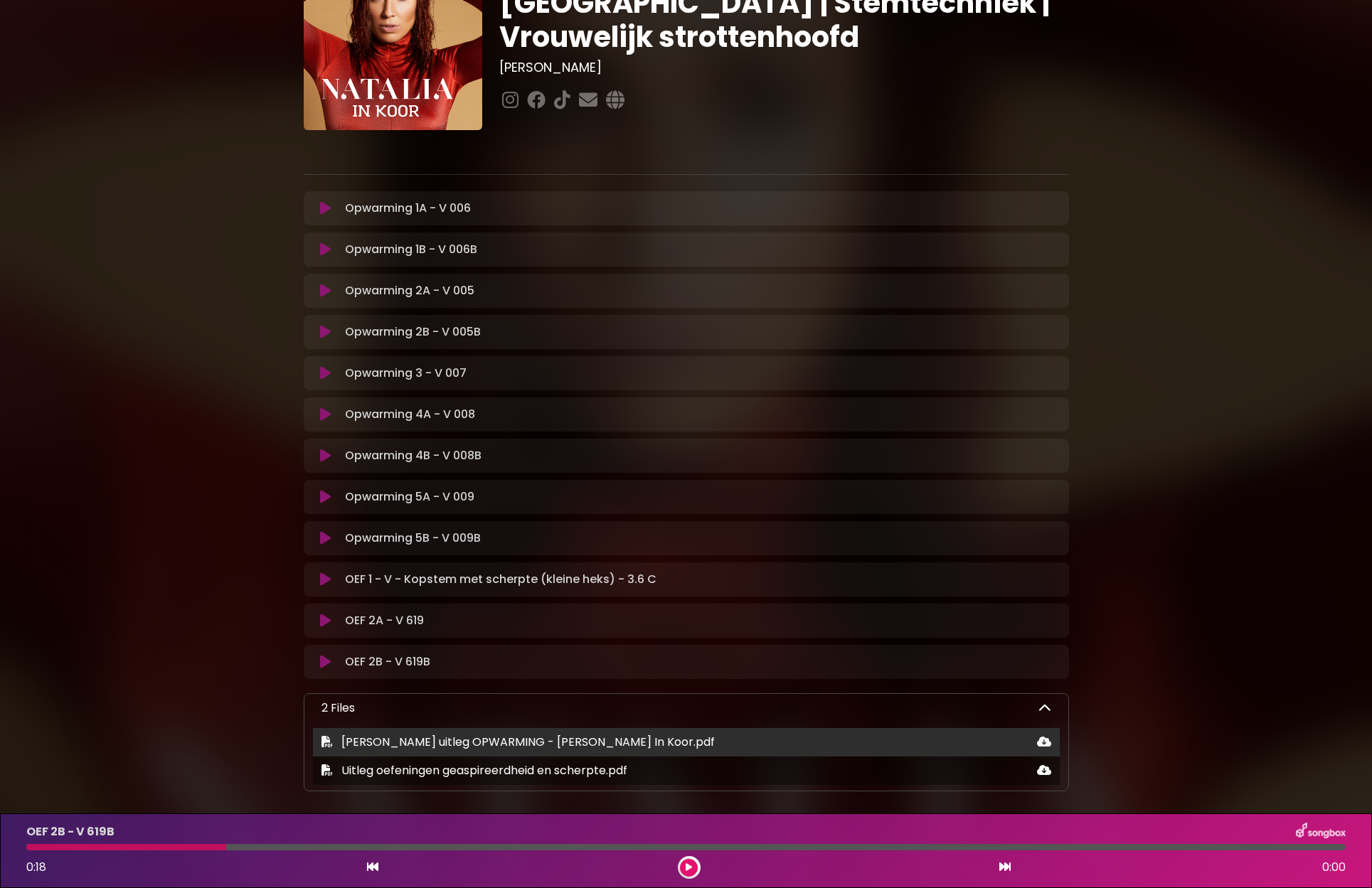
click at [465, 744] on span "[PERSON_NAME] uitleg OPWARMING - [PERSON_NAME] In Koor.pdf" at bounding box center [528, 742] width 373 height 17
click at [375, 742] on span "[PERSON_NAME] uitleg OPWARMING - [PERSON_NAME] In Koor.pdf" at bounding box center [528, 742] width 373 height 17
click at [375, 741] on span "[PERSON_NAME] uitleg OPWARMING - [PERSON_NAME] In Koor.pdf" at bounding box center [528, 742] width 373 height 17
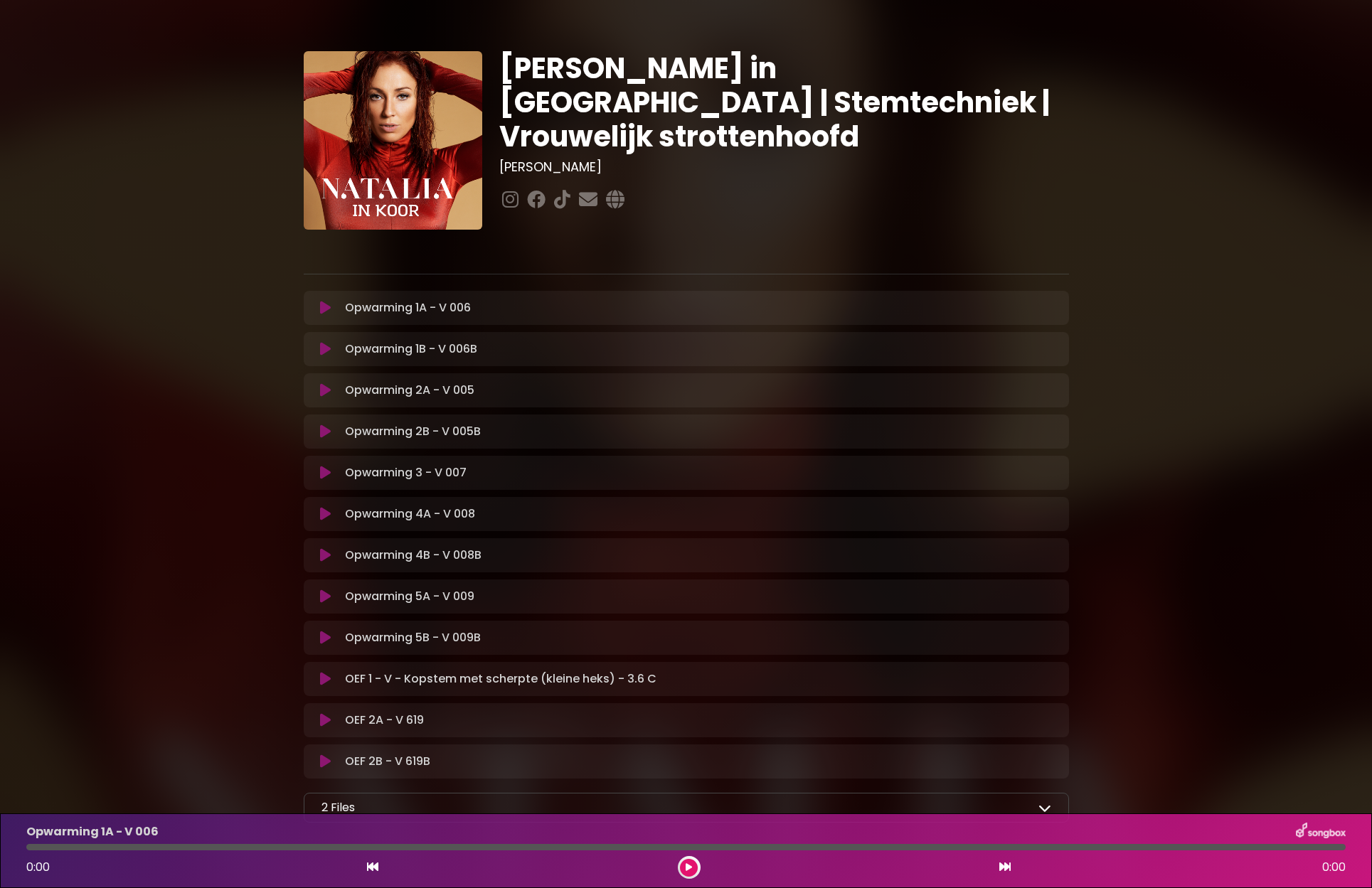
scroll to position [100, 0]
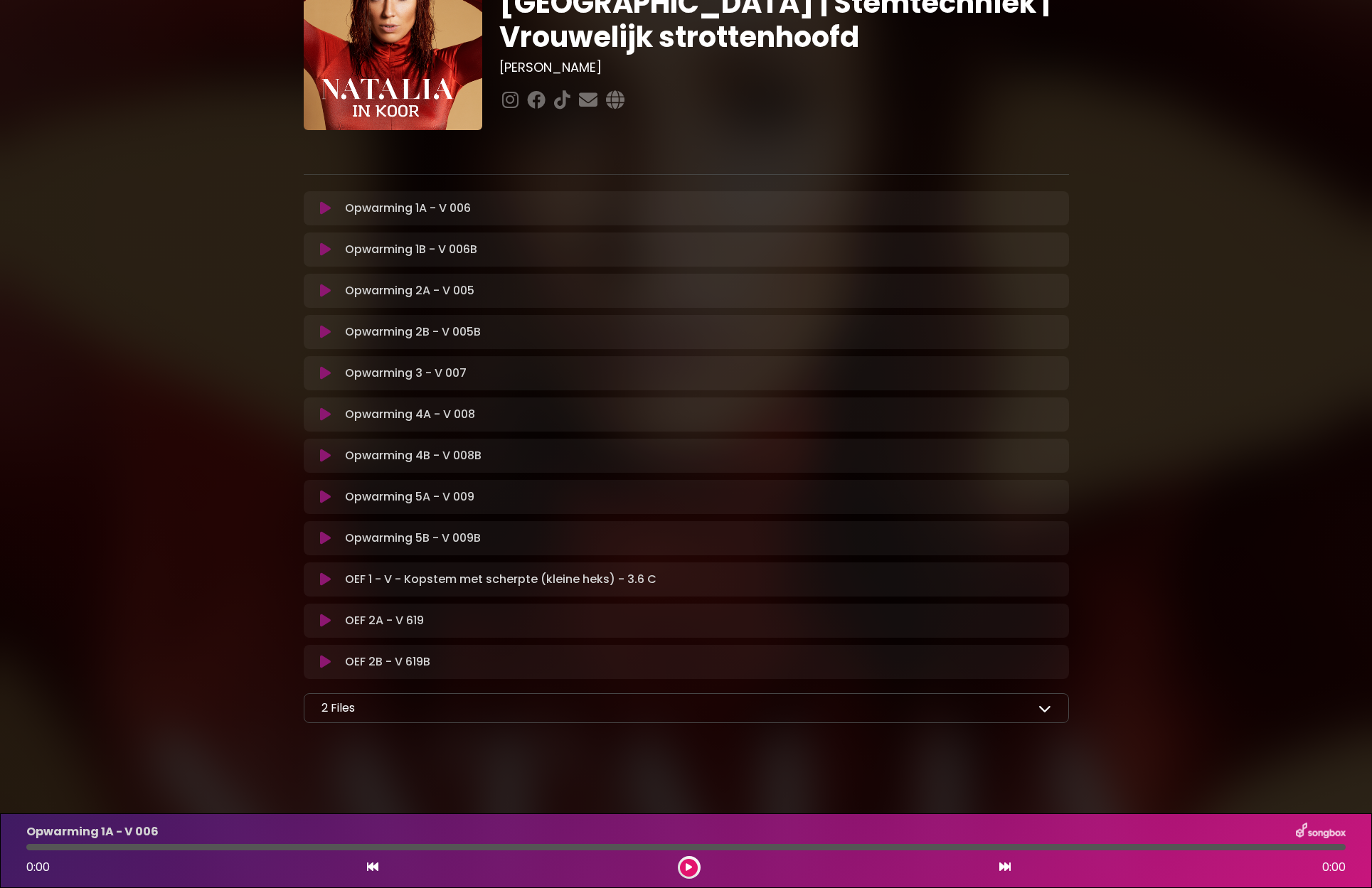
click at [1036, 712] on div "2 Files" at bounding box center [686, 708] width 730 height 17
click at [354, 705] on p "2 Files" at bounding box center [338, 708] width 33 height 17
click at [346, 711] on p "2 Files" at bounding box center [338, 708] width 33 height 17
click at [1045, 709] on icon at bounding box center [1044, 708] width 13 height 13
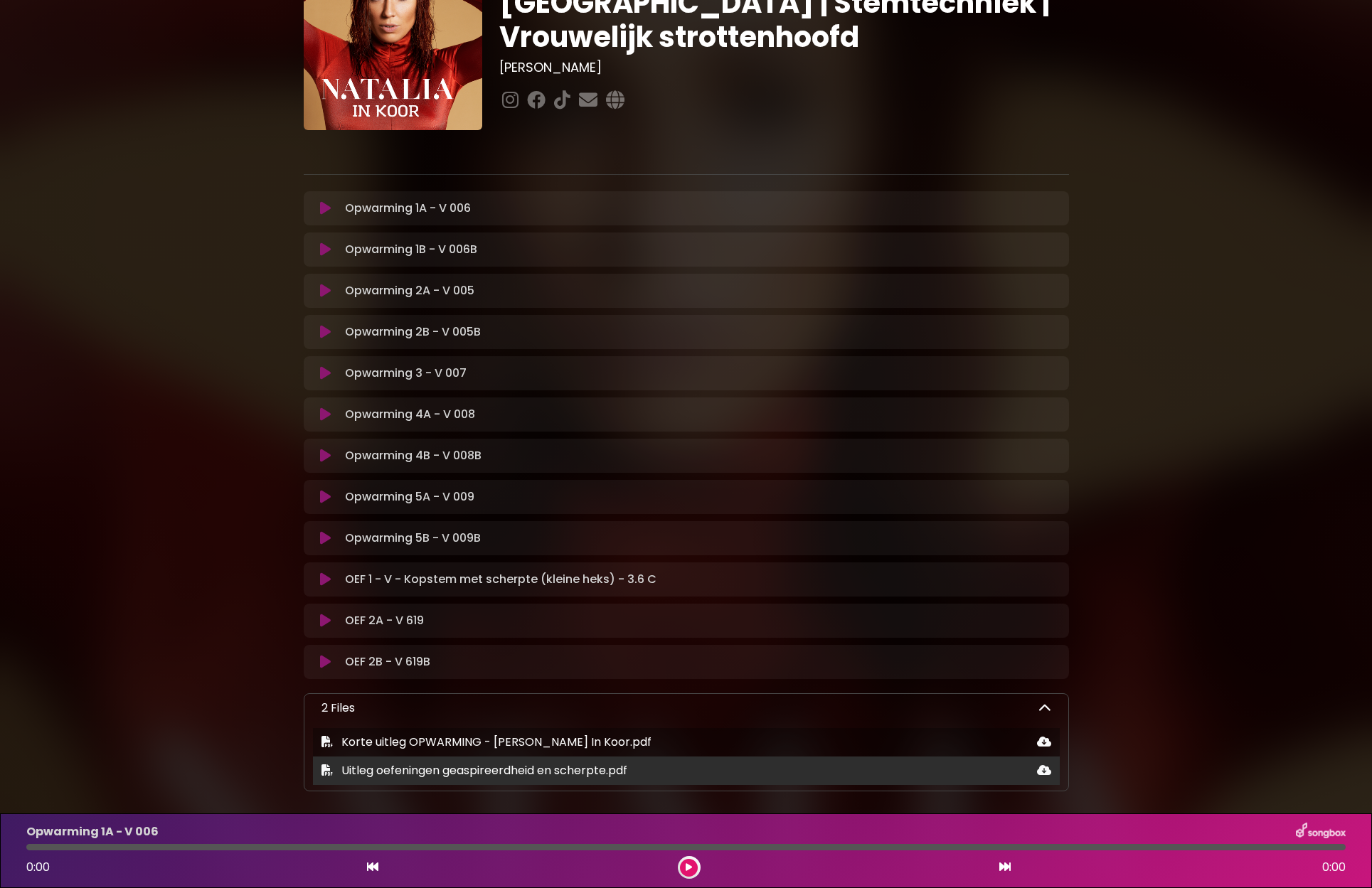
click at [382, 769] on span "Uitleg oefeningen geaspireerdheid en scherpte.pdf" at bounding box center [484, 770] width 286 height 17
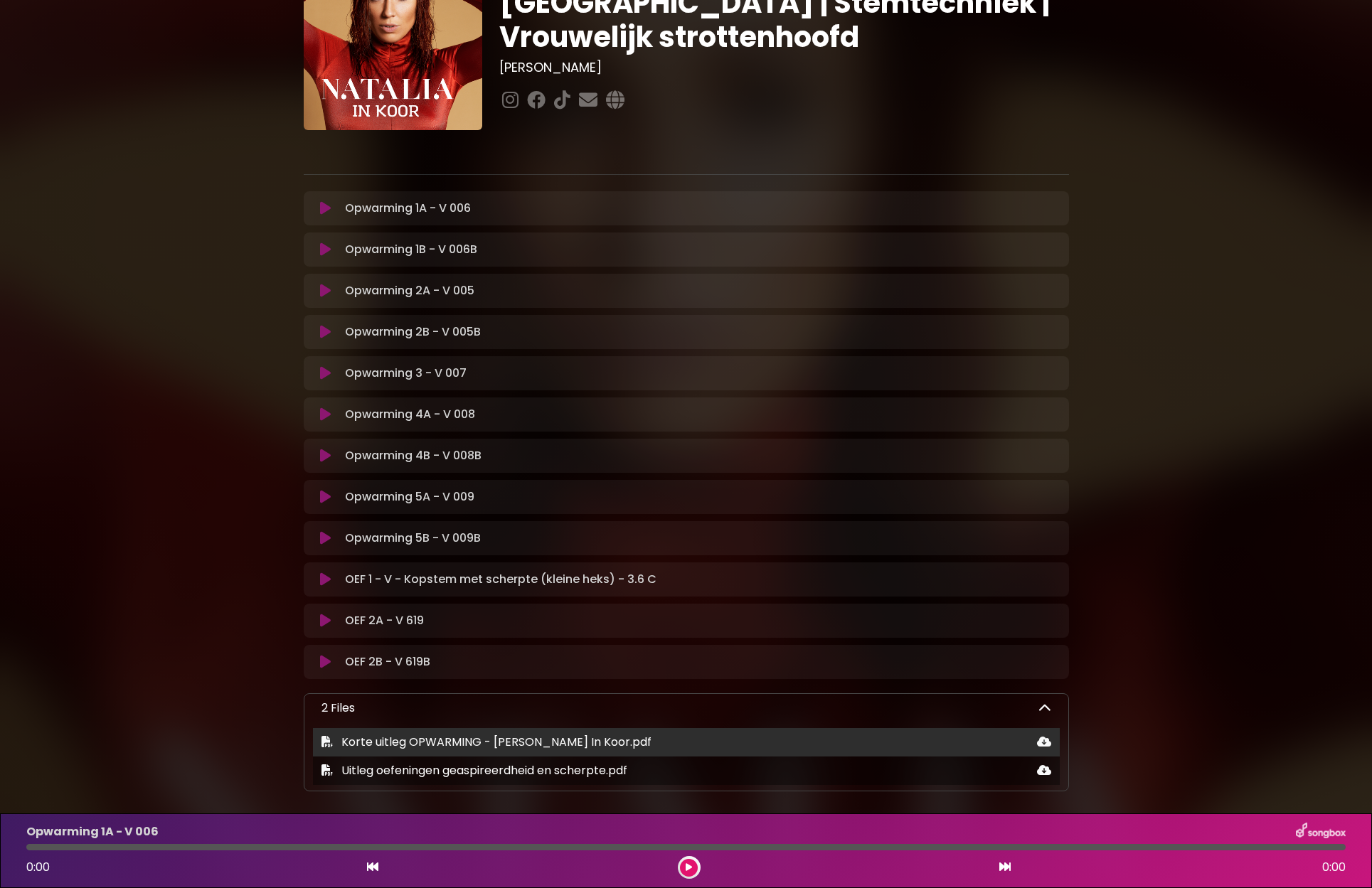
click at [1044, 744] on icon at bounding box center [1044, 742] width 14 height 12
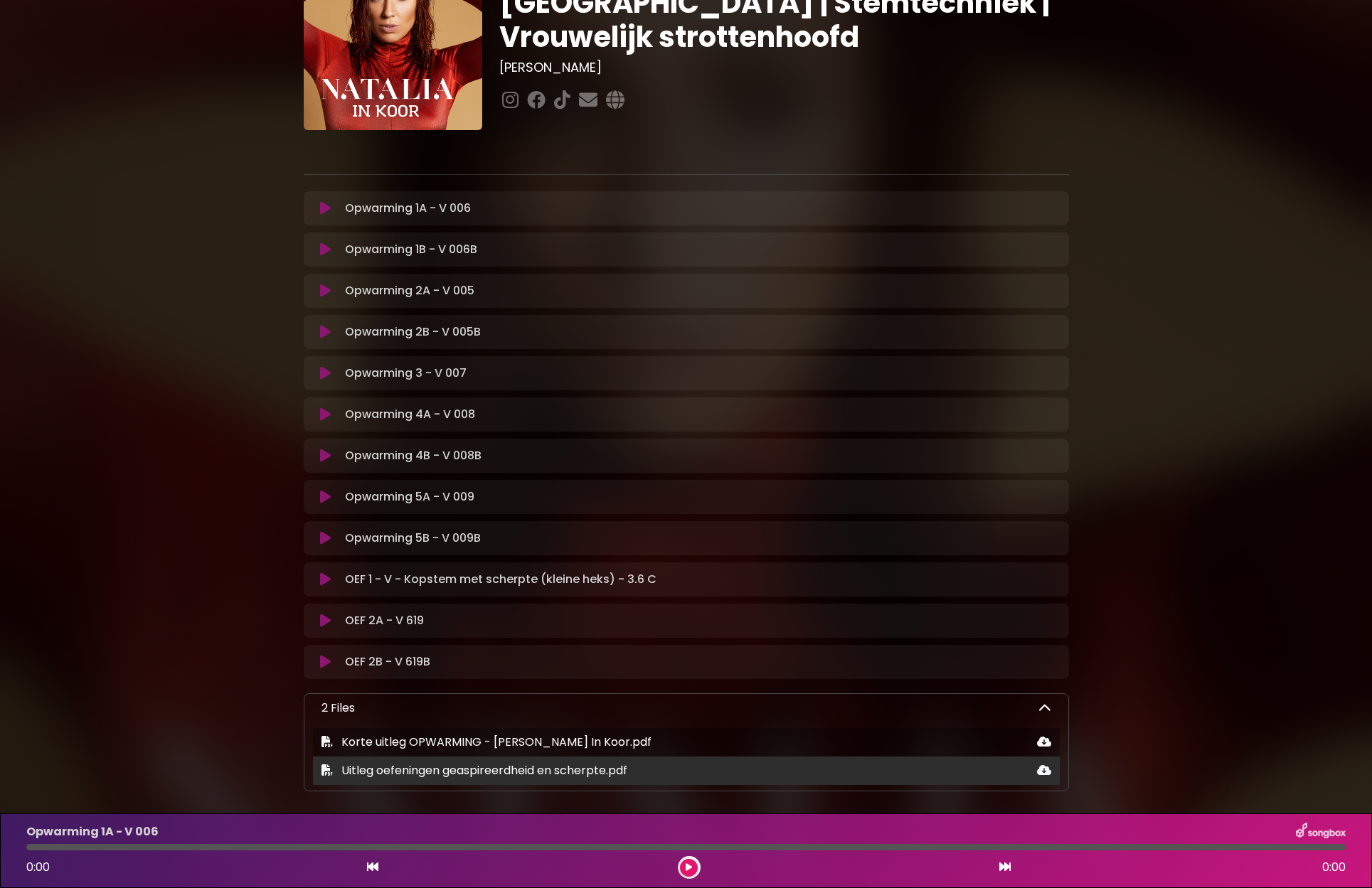
click at [1044, 769] on icon at bounding box center [1044, 770] width 14 height 12
